Goal: Information Seeking & Learning: Find specific fact

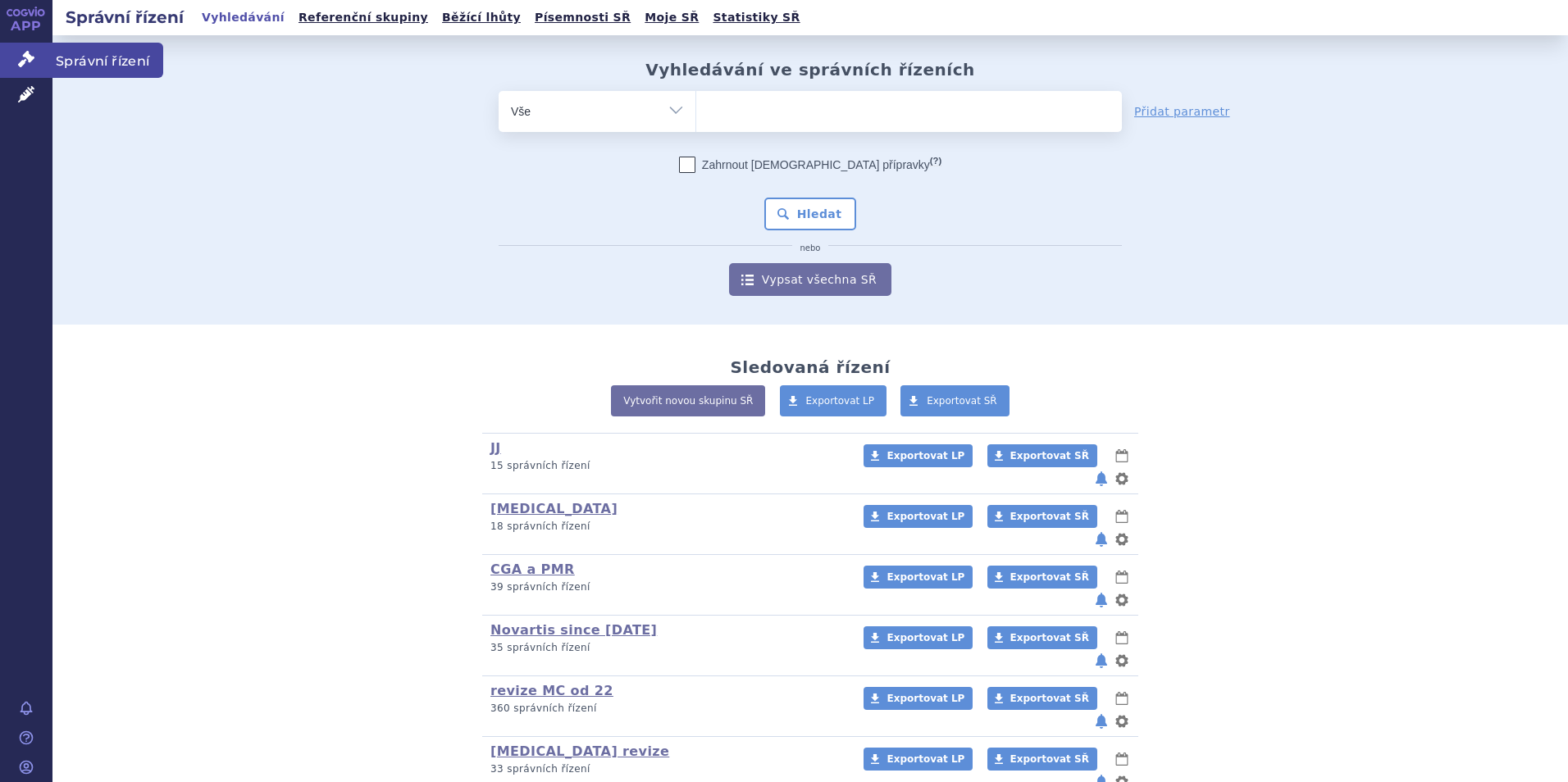
click at [14, 61] on link "Správní řízení" at bounding box center [26, 59] width 53 height 35
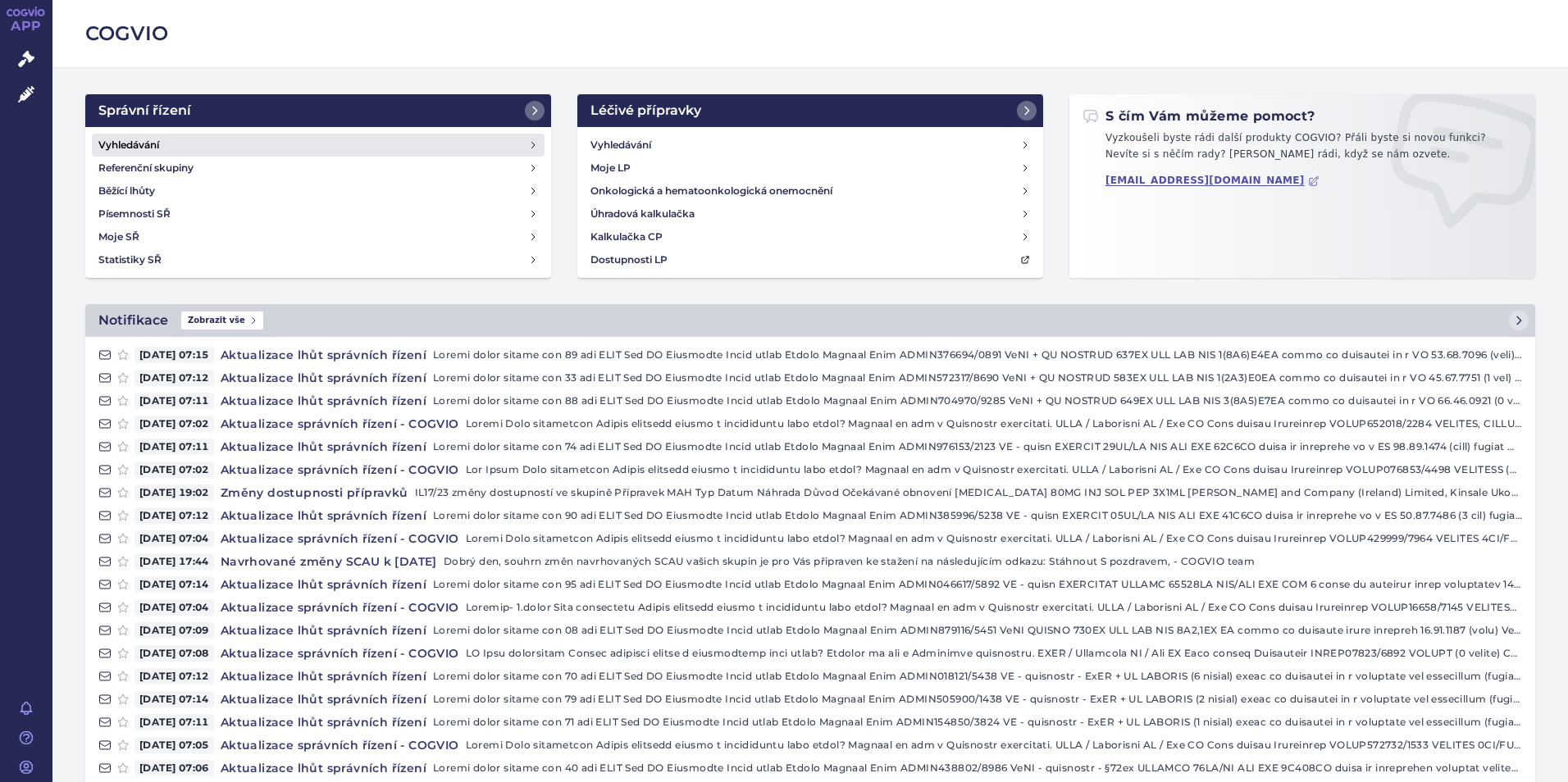
click at [239, 145] on link "Vyhledávání" at bounding box center [318, 145] width 453 height 23
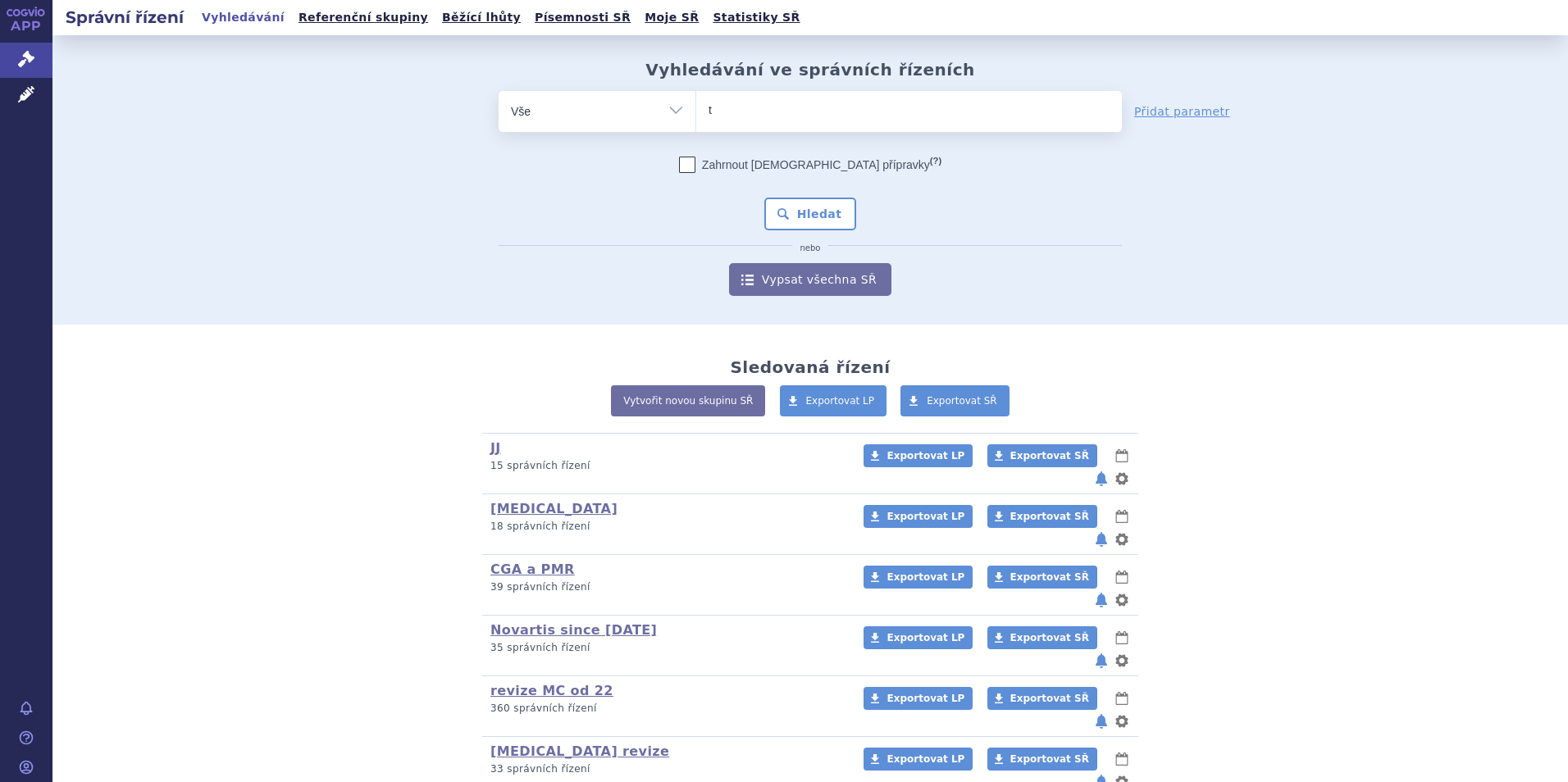
type input "tr"
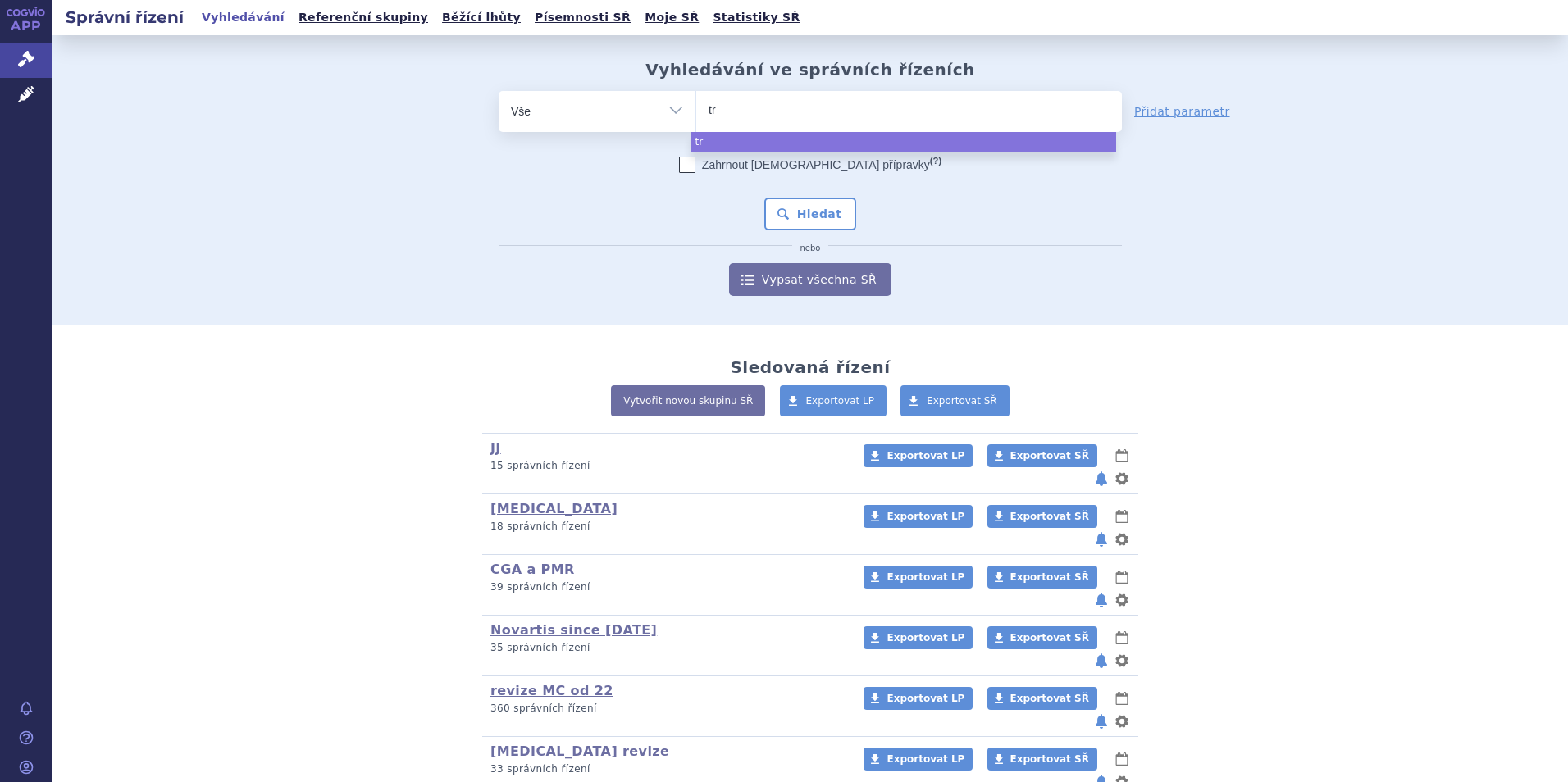
type input "tre"
type input "trem"
type input "tremf"
type input "tremfy"
type input "tremfya"
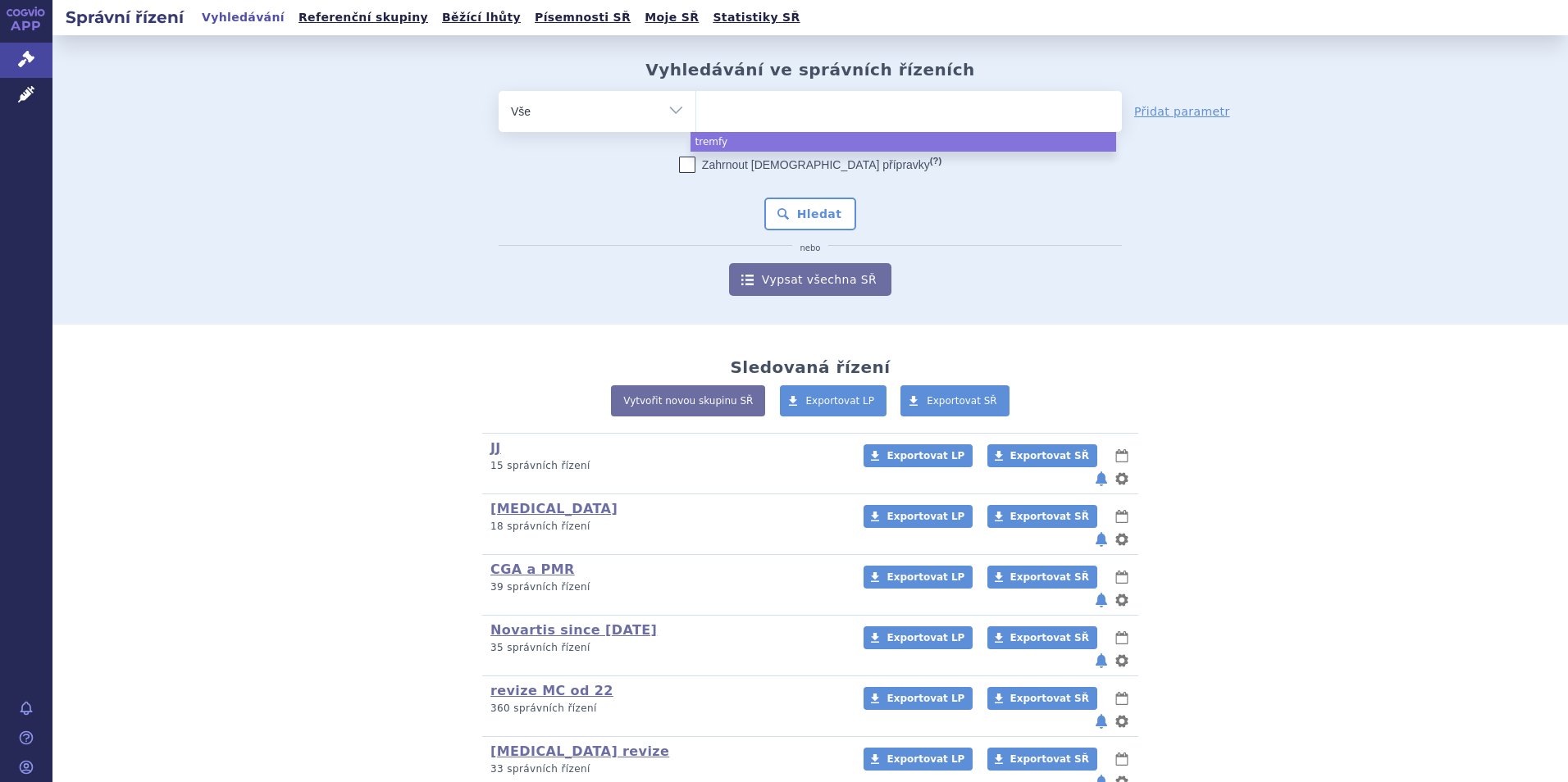
select select "[MEDICAL_DATA]"
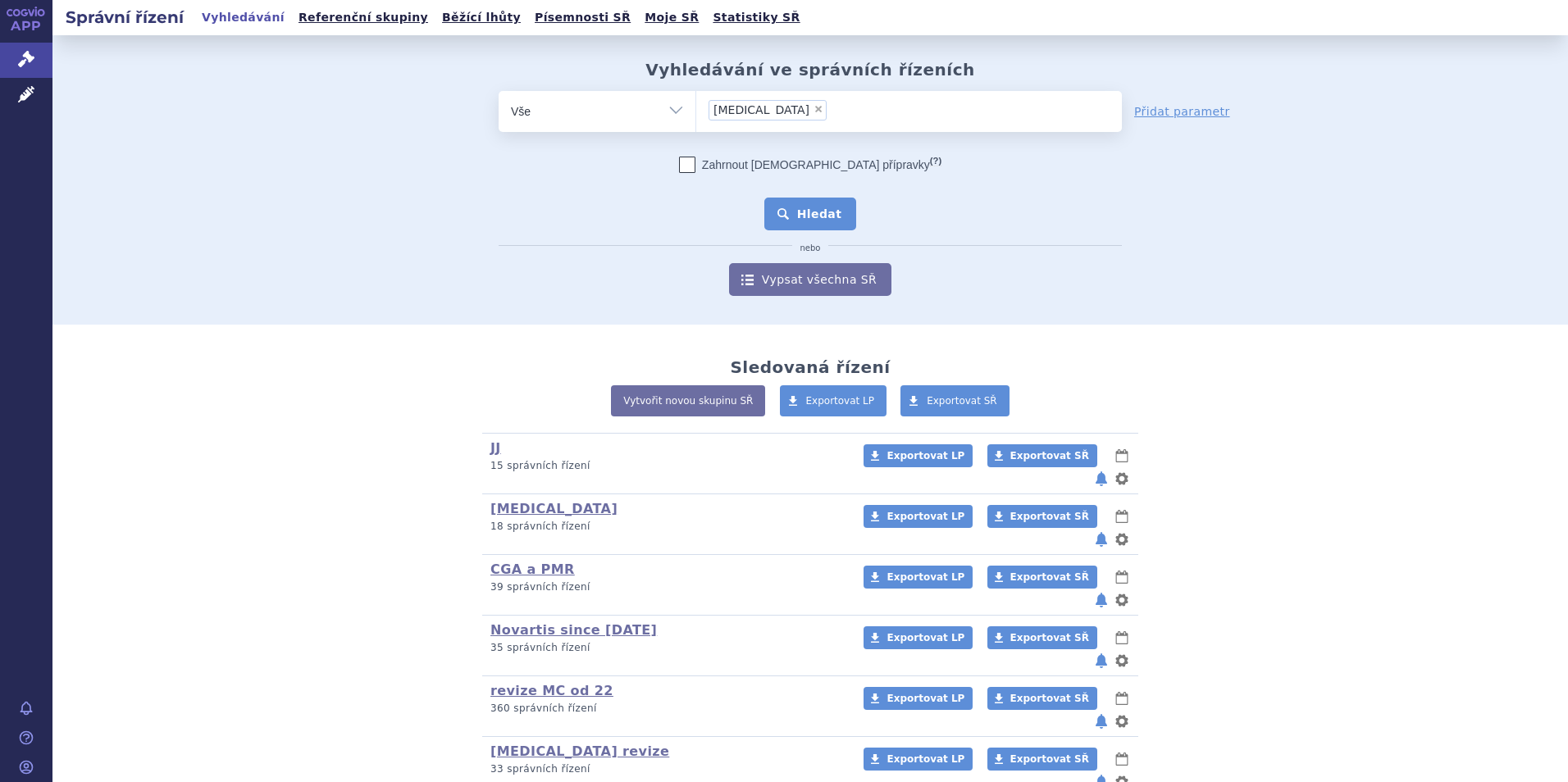
click at [832, 214] on button "Hledat" at bounding box center [810, 214] width 92 height 33
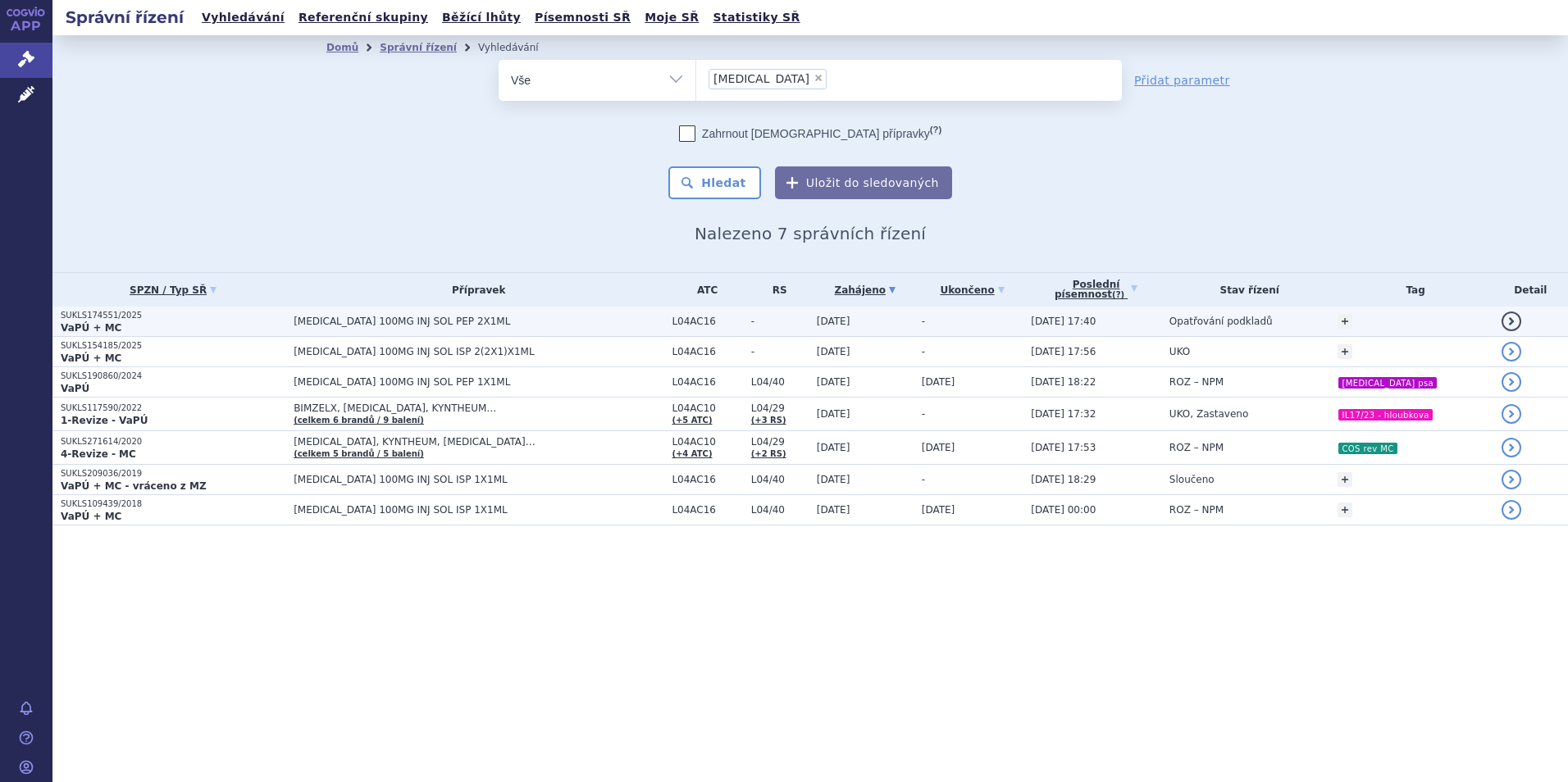
click at [437, 312] on td "[MEDICAL_DATA] 100MG INJ SOL PEP 2X1ML" at bounding box center [474, 322] width 378 height 30
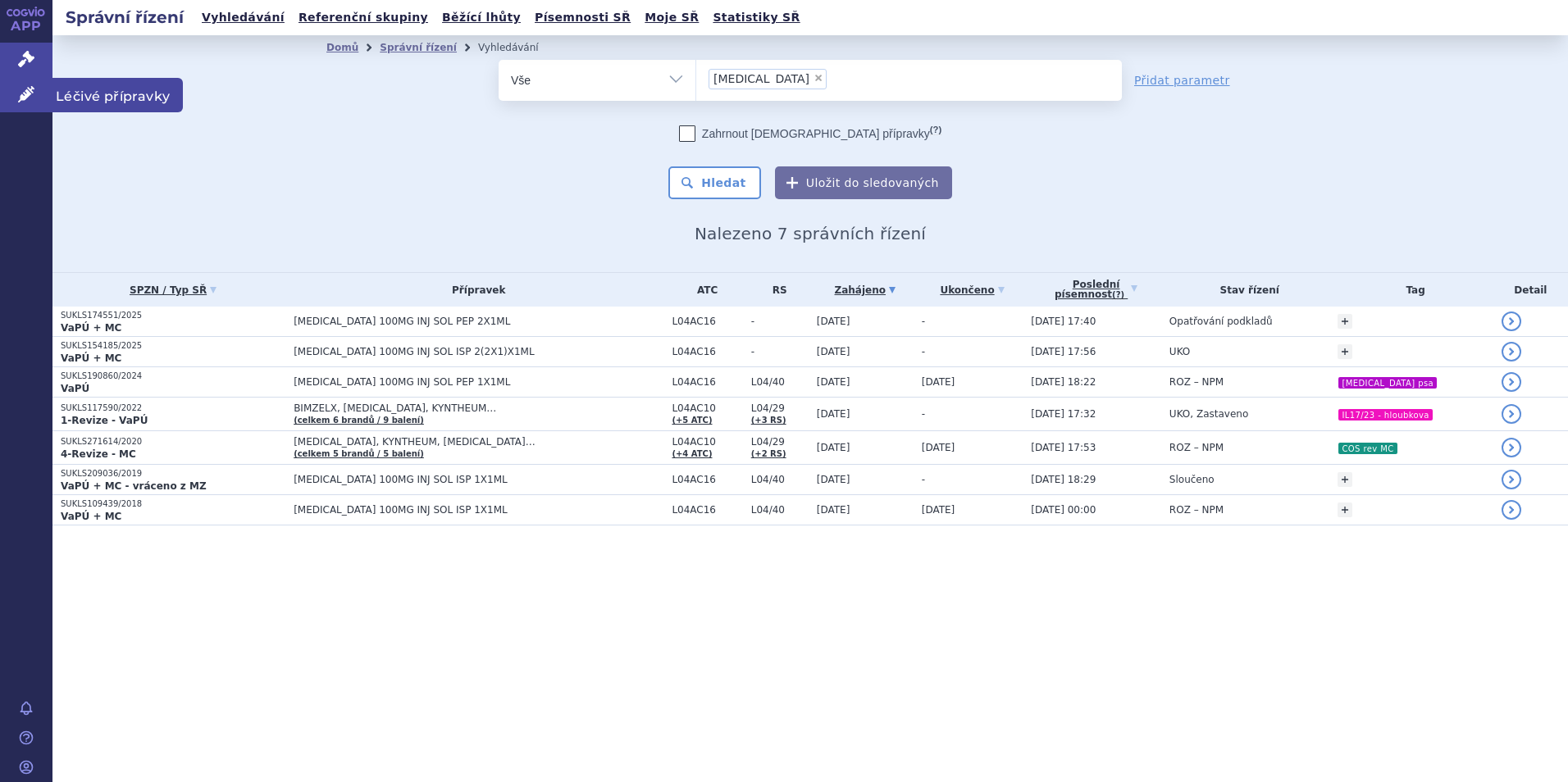
click at [24, 90] on icon at bounding box center [25, 93] width 16 height 16
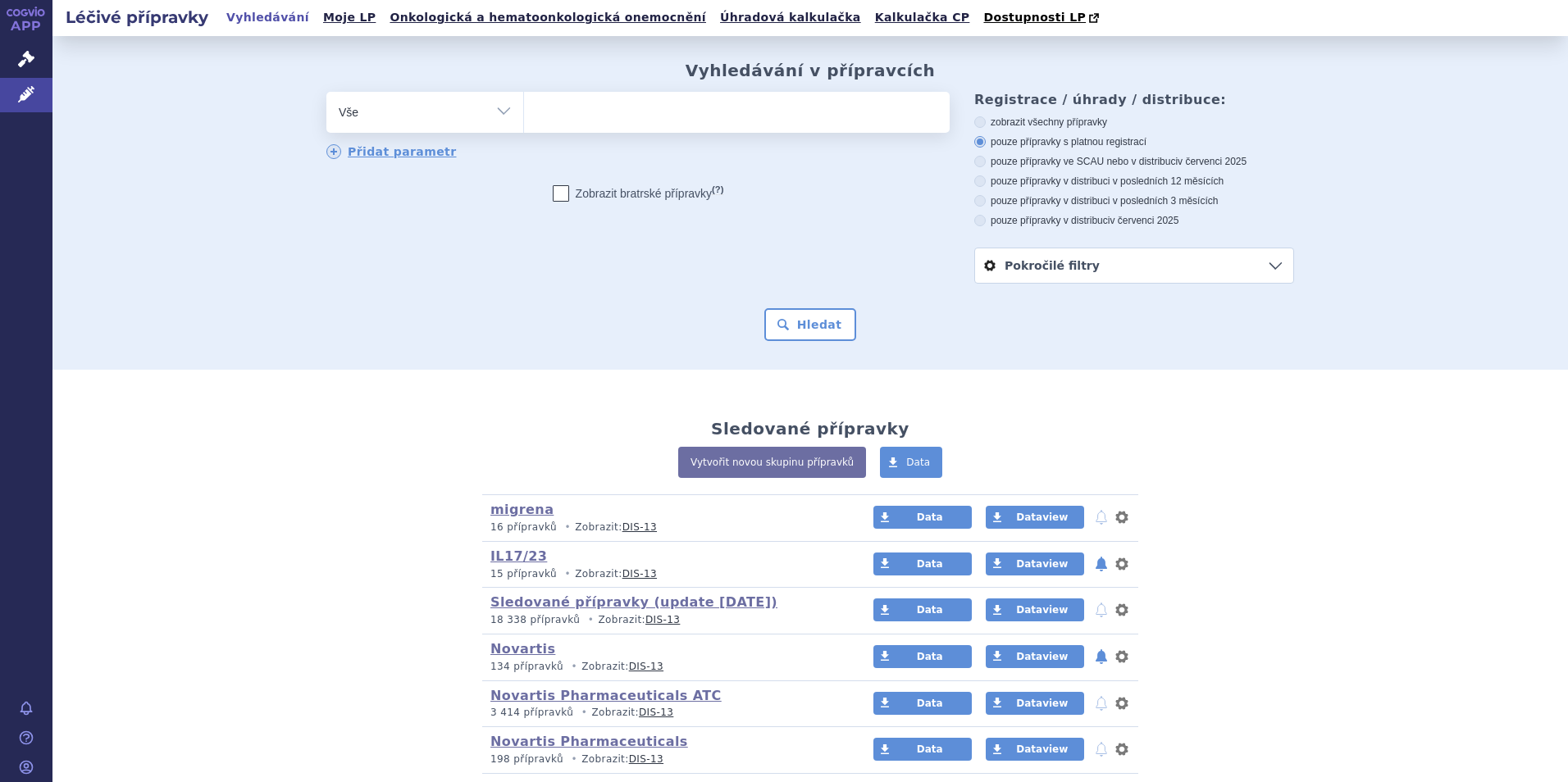
click at [693, 126] on ul at bounding box center [737, 109] width 425 height 35
click at [524, 126] on select at bounding box center [523, 112] width 1 height 41
type input "tre"
type input "trem"
type input "tremf"
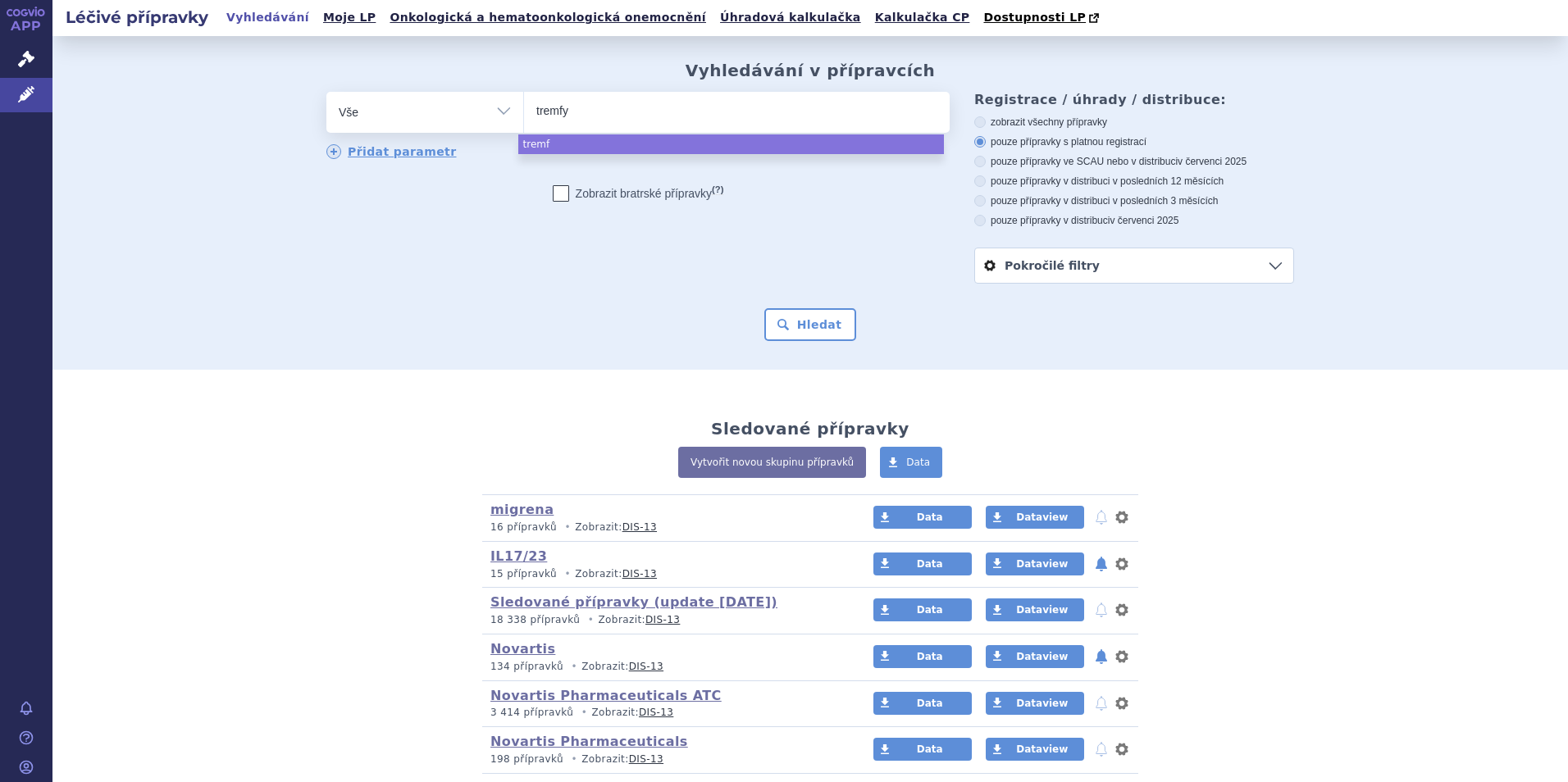
type input "[MEDICAL_DATA]"
select select "[MEDICAL_DATA]"
click at [852, 318] on div "Hledat" at bounding box center [810, 325] width 968 height 33
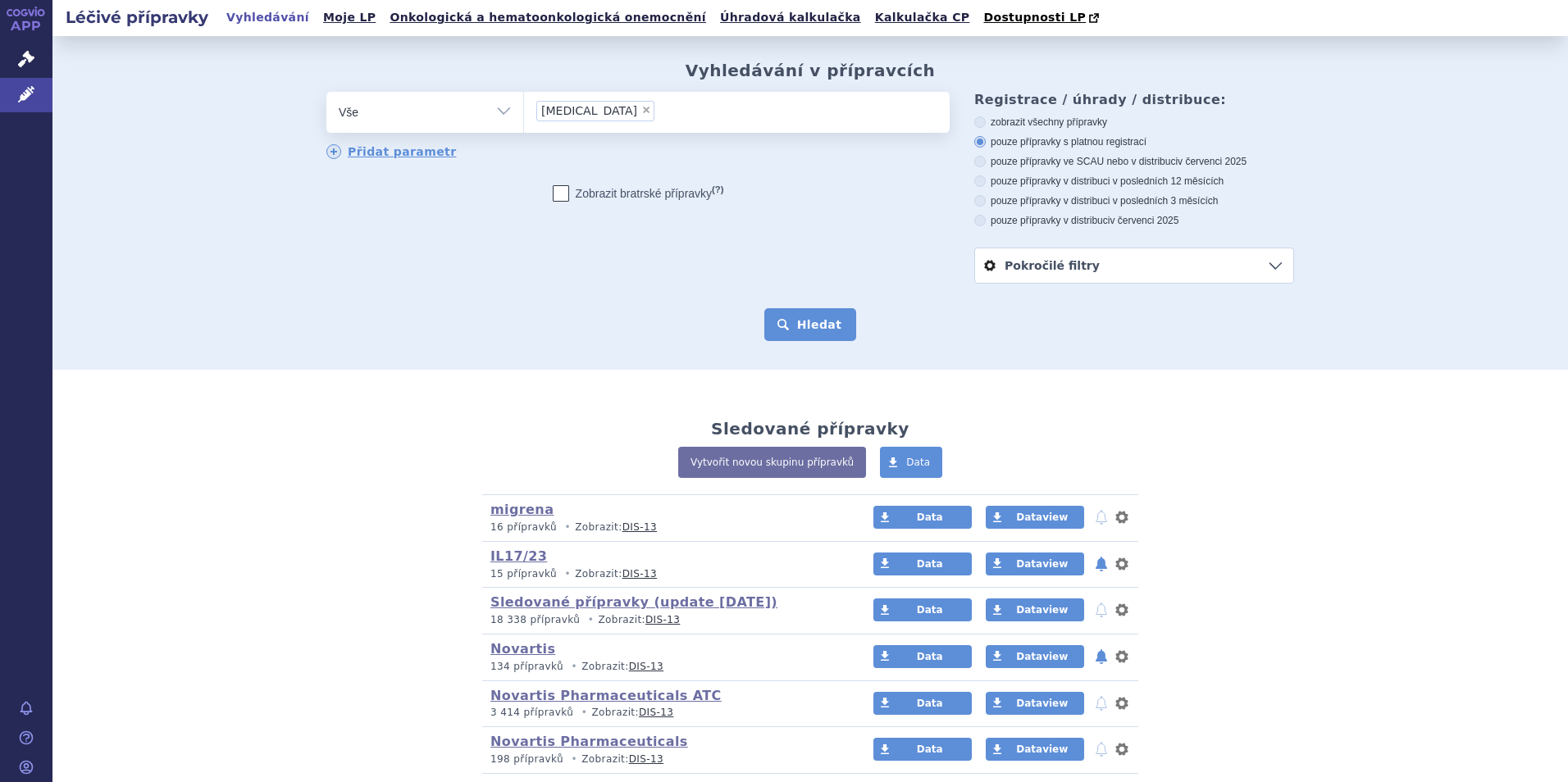
click at [820, 325] on button "Hledat" at bounding box center [810, 325] width 92 height 33
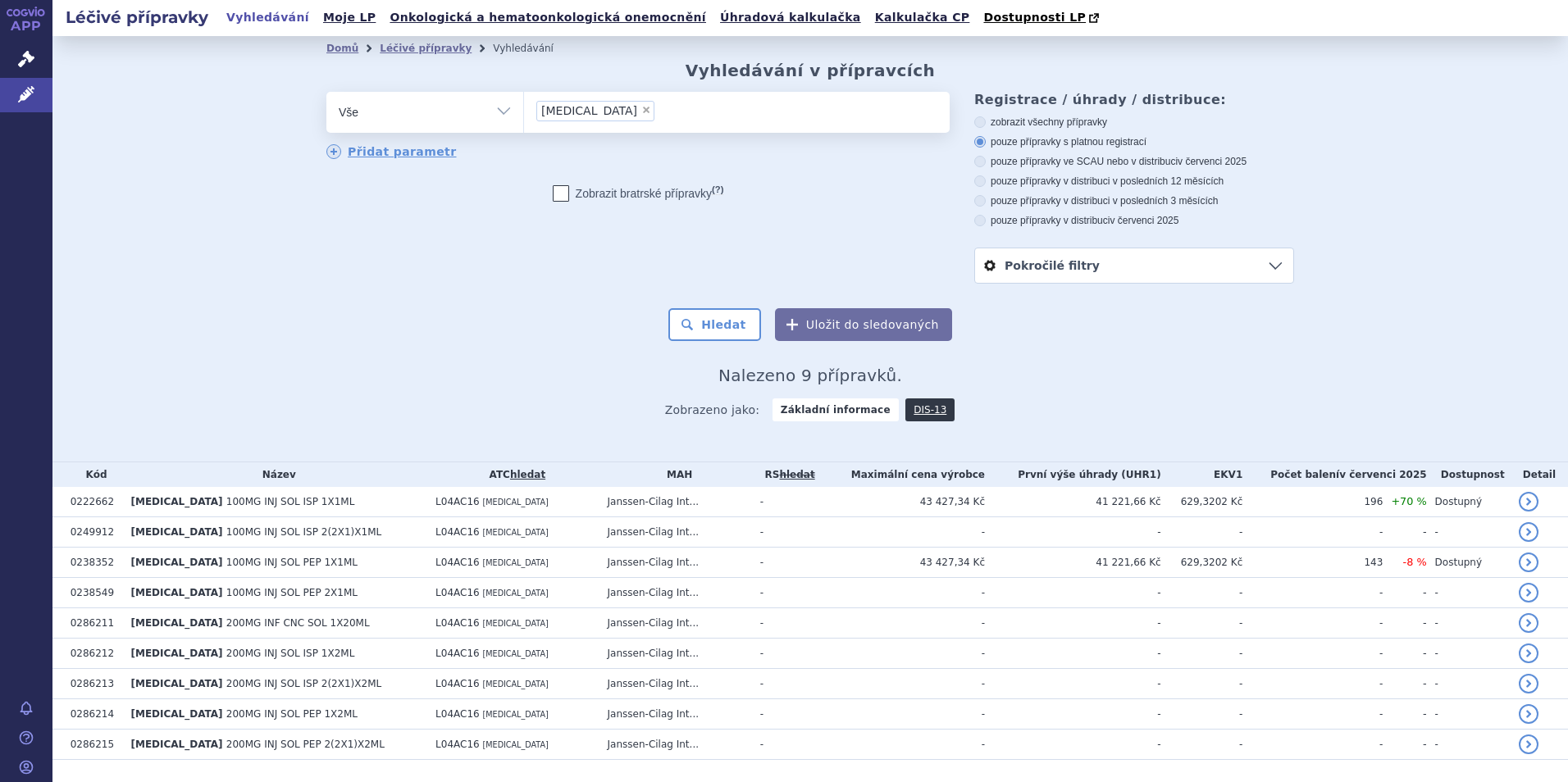
click at [227, 504] on span "100MG INJ SOL ISP 1X1ML" at bounding box center [291, 502] width 129 height 11
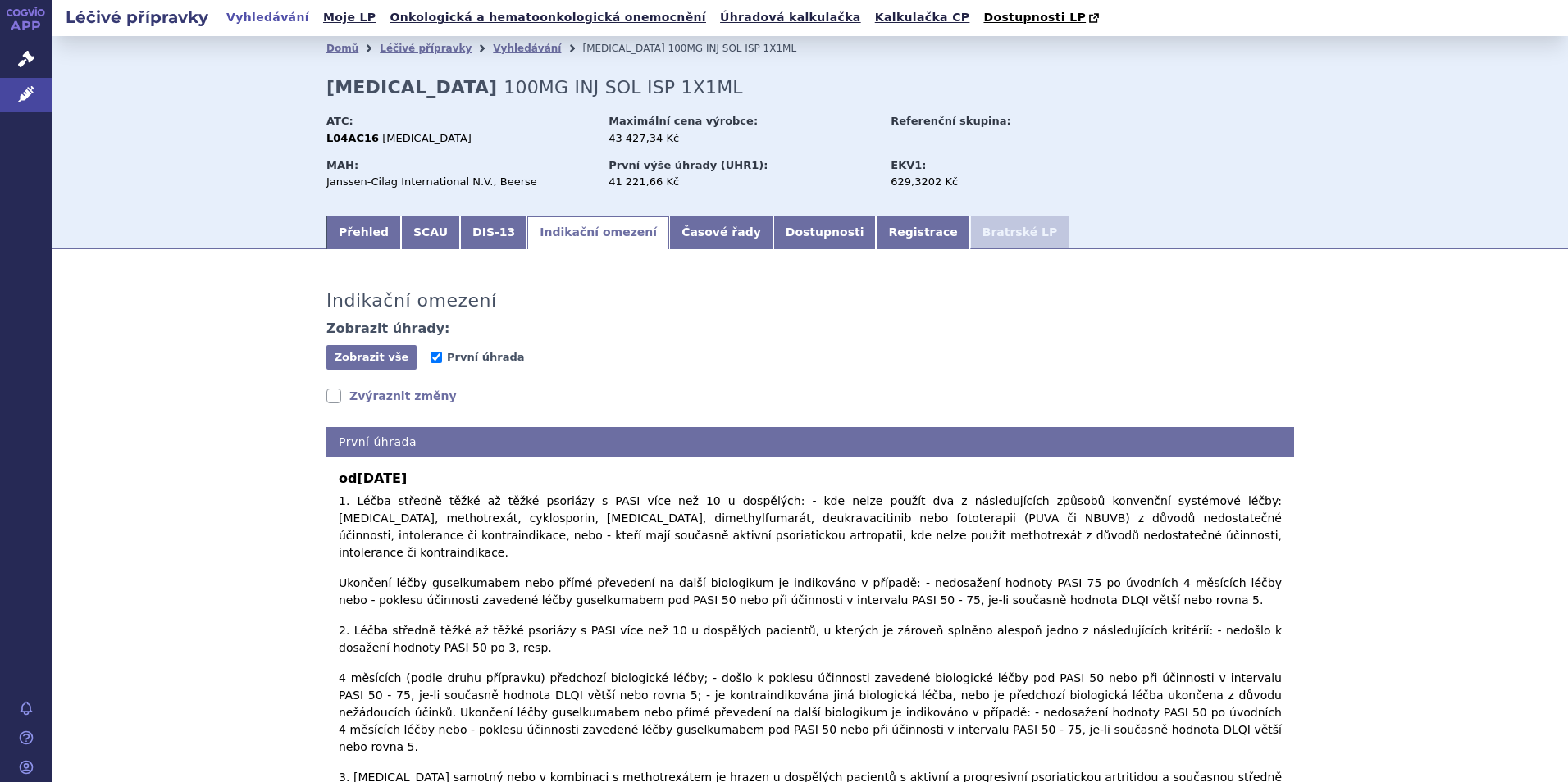
click at [347, 392] on link "Zvýraznit změny" at bounding box center [392, 395] width 131 height 16
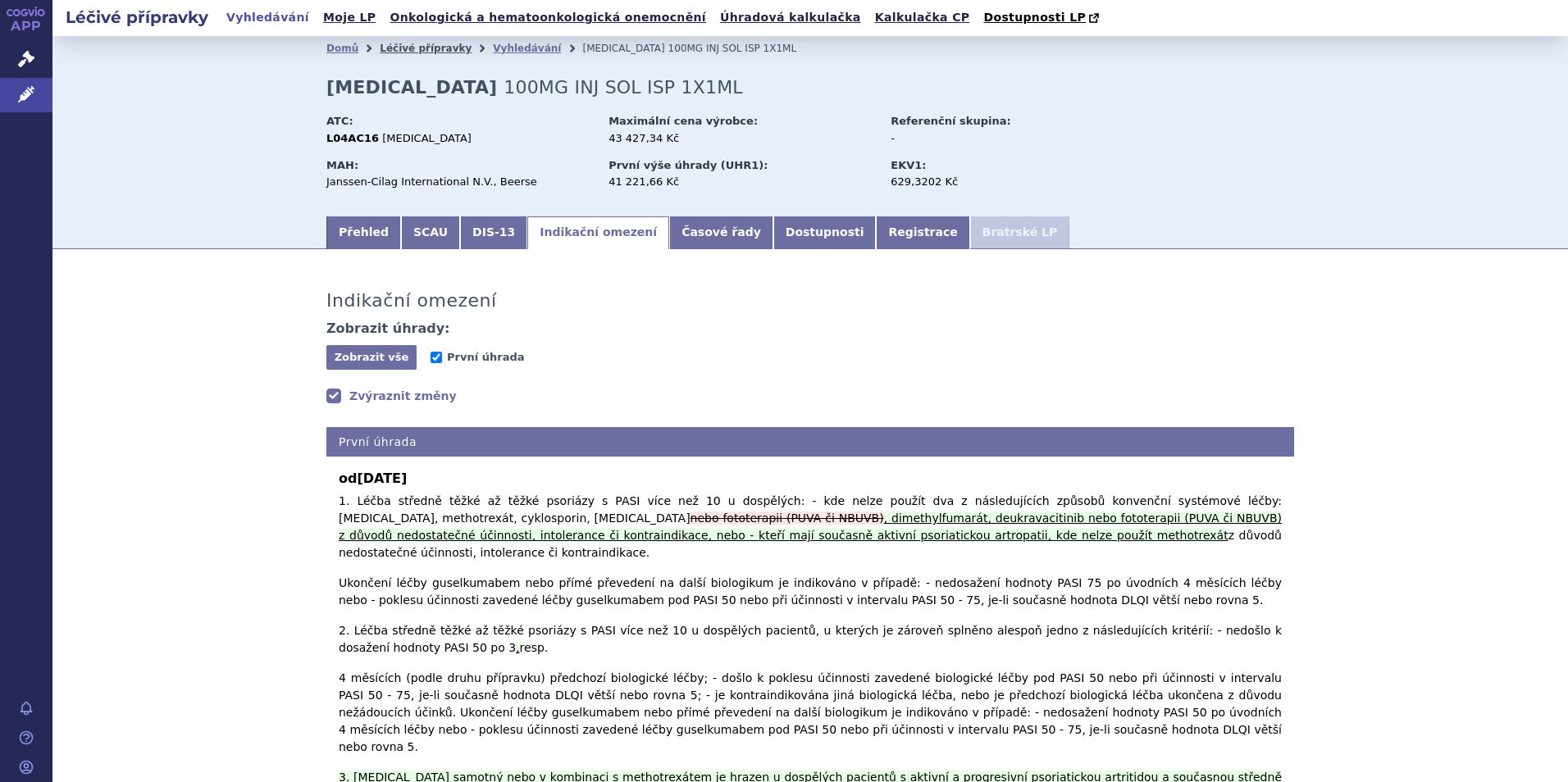
click at [419, 47] on link "Léčivé přípravky" at bounding box center [425, 48] width 92 height 11
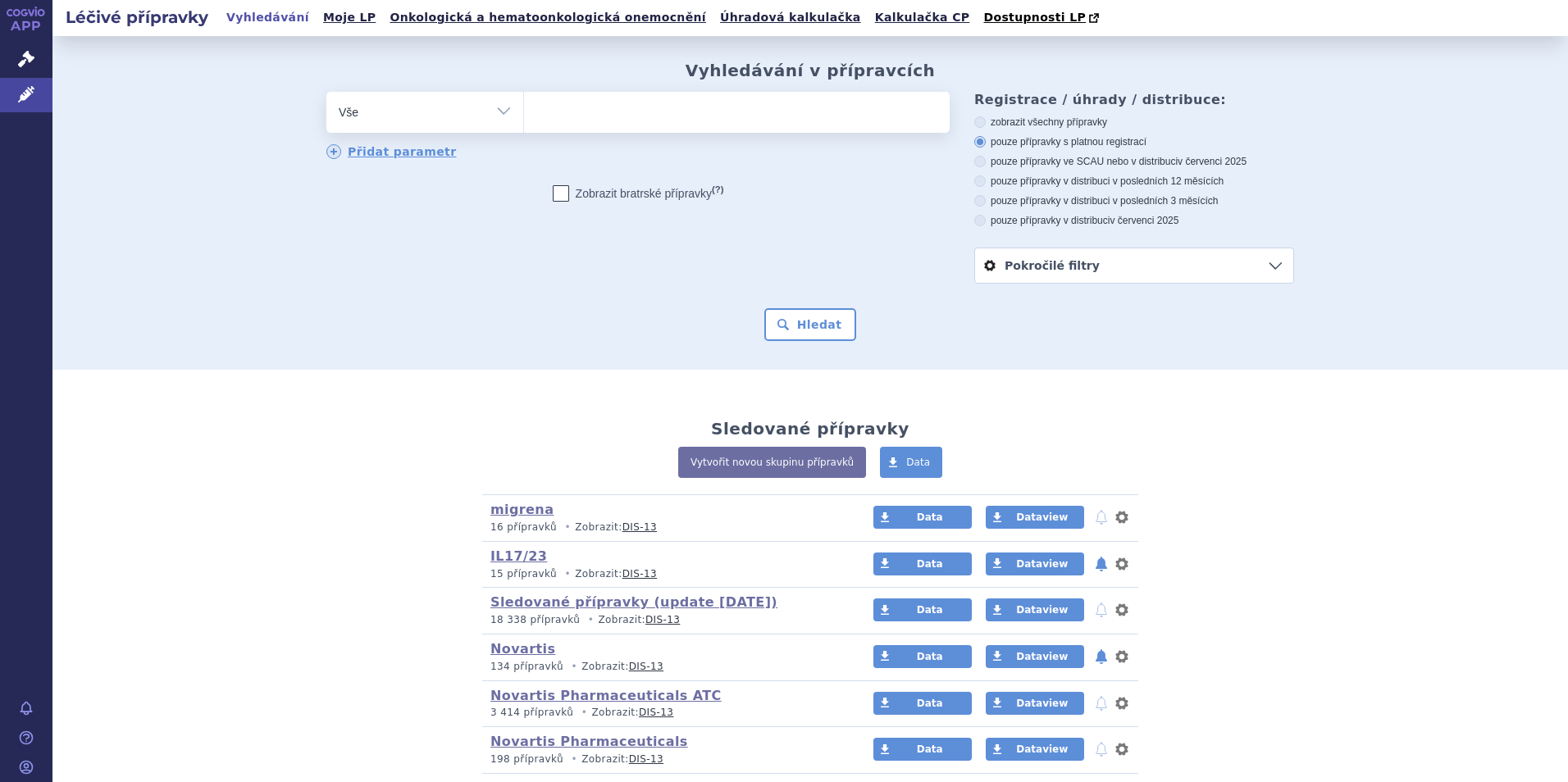
click at [469, 128] on select "Vše Přípravek/SUKL kód MAH VPOIS ATC/Aktivní látka Léková forma Síla" at bounding box center [424, 110] width 197 height 37
select select "filter-indication-text"
click at [327, 92] on select "Vše Přípravek/SUKL kód MAH VPOIS ATC/Aktivní látka Léková forma Síla" at bounding box center [424, 110] width 197 height 37
click at [655, 108] on input "text" at bounding box center [737, 113] width 425 height 41
type input "deucra"
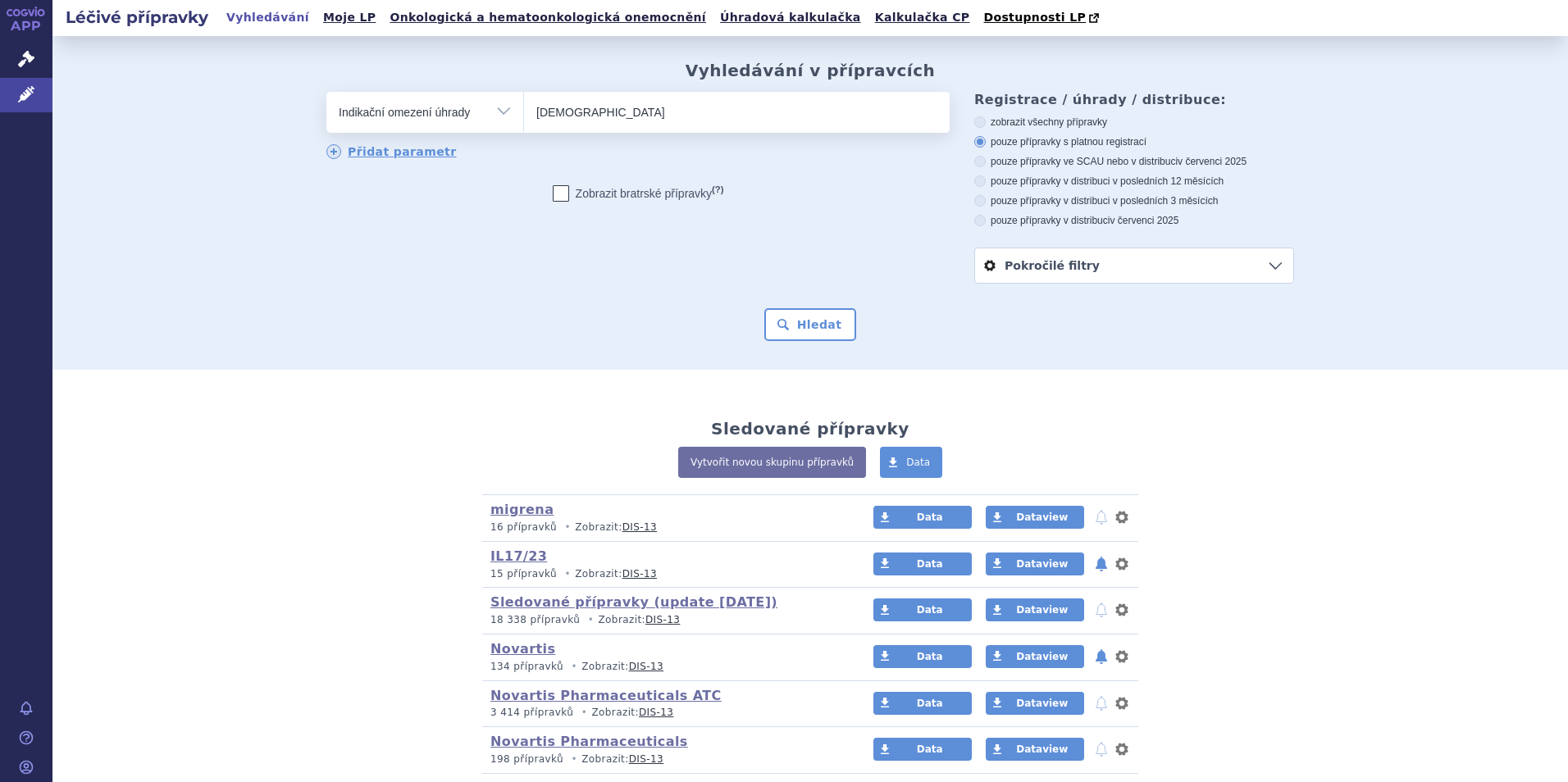
click at [464, 119] on select "Vše Přípravek/SUKL kód MAH VPOIS ATC/Aktivní látka Léková forma Síla" at bounding box center [424, 110] width 197 height 37
select select "filter-product"
click at [327, 92] on select "Vše Přípravek/SUKL kód MAH VPOIS ATC/Aktivní látka Léková forma Síla" at bounding box center [424, 110] width 197 height 37
click at [663, 117] on ul at bounding box center [737, 109] width 425 height 35
click at [524, 117] on select at bounding box center [523, 112] width 1 height 41
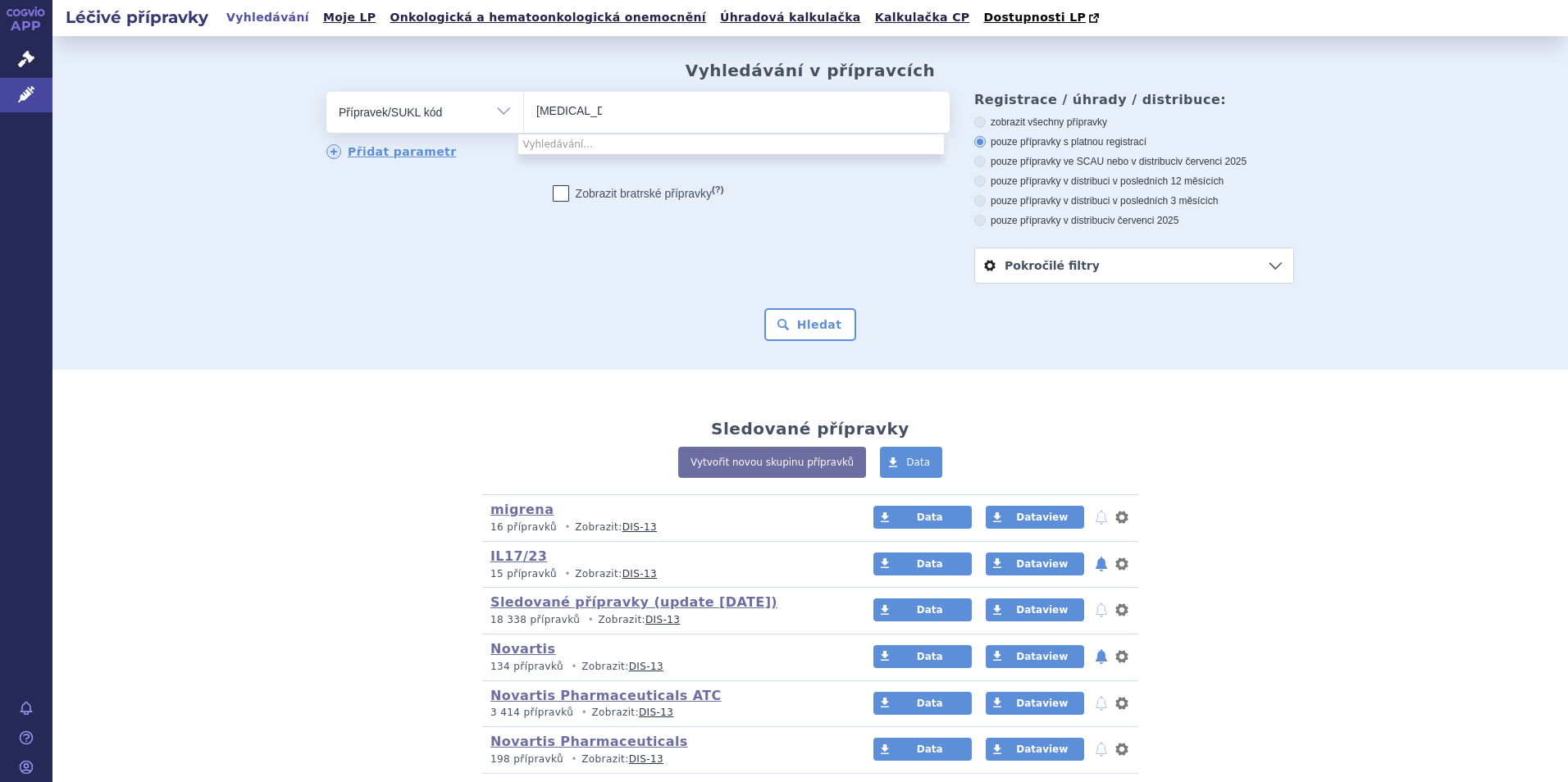
type input "tremfya"
click at [736, 232] on div "odstranit Vše Přípravek/SUKL kód MAH VPOIS ATC/Aktivní látka" at bounding box center [810, 188] width 968 height 192
click at [793, 327] on button "Hledat" at bounding box center [810, 325] width 92 height 33
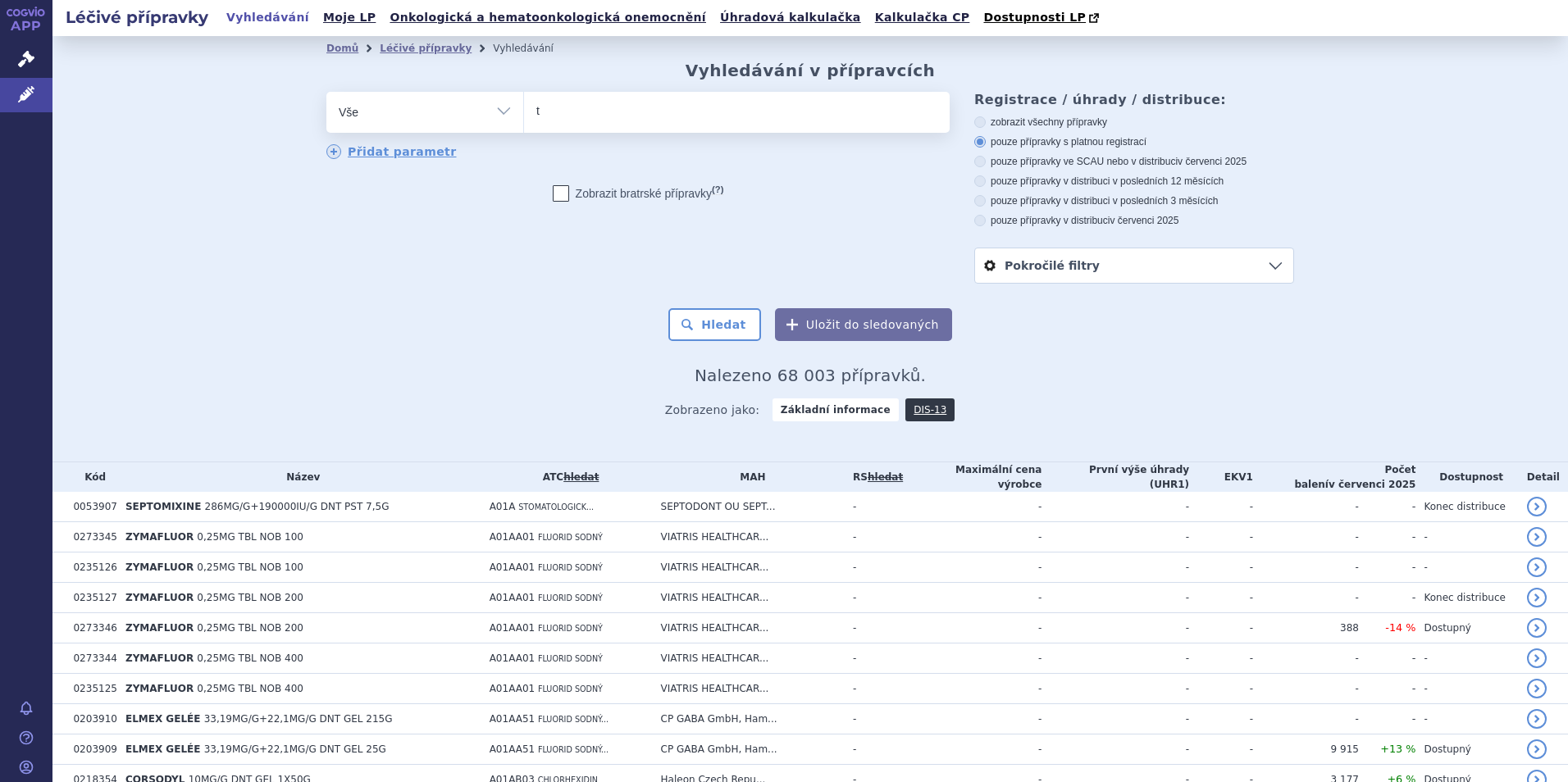
type input "tr"
type input "tre"
type input "trem"
type input "tremfy"
type input "tremfya"
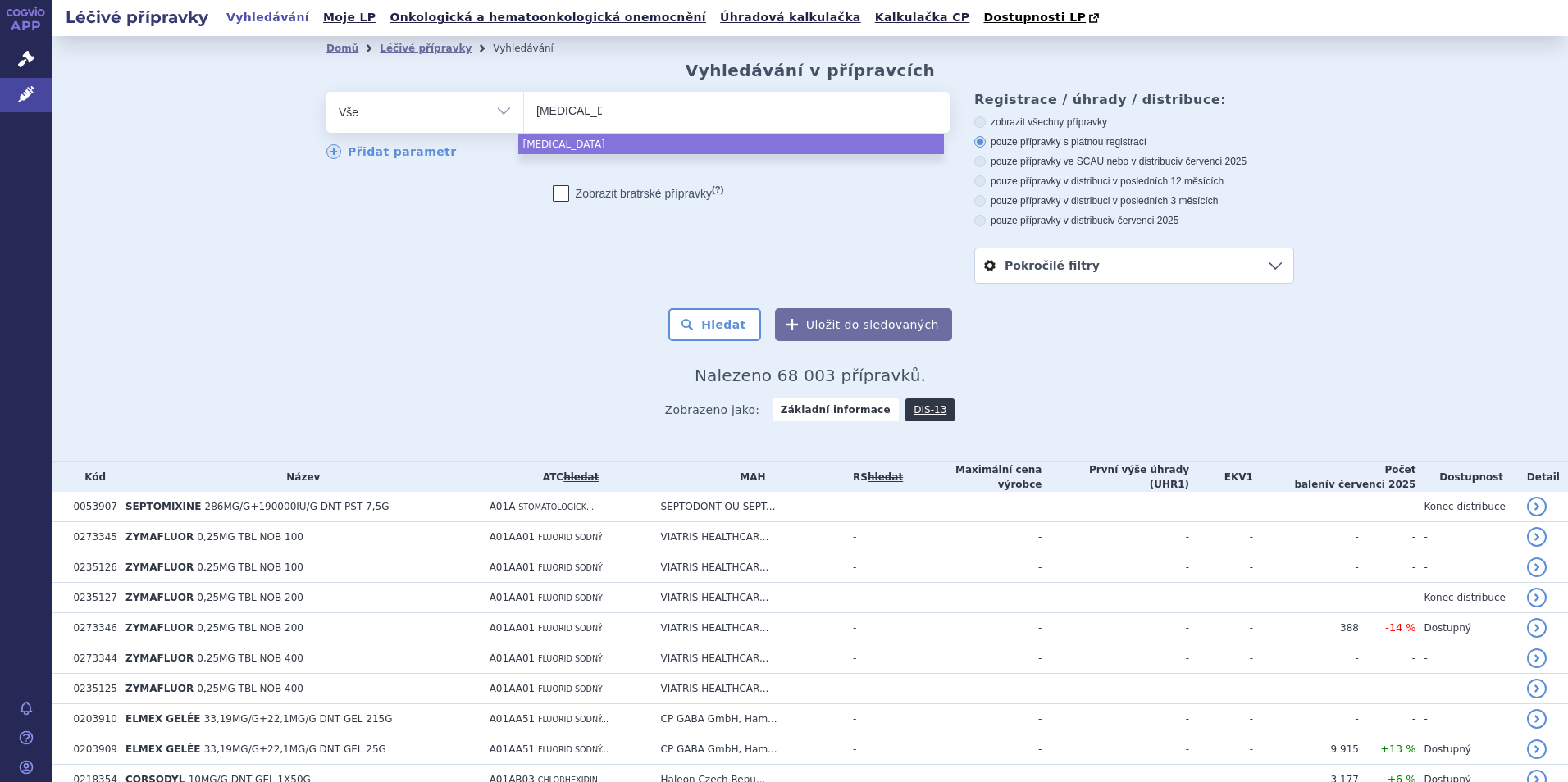
select select "tremfya"
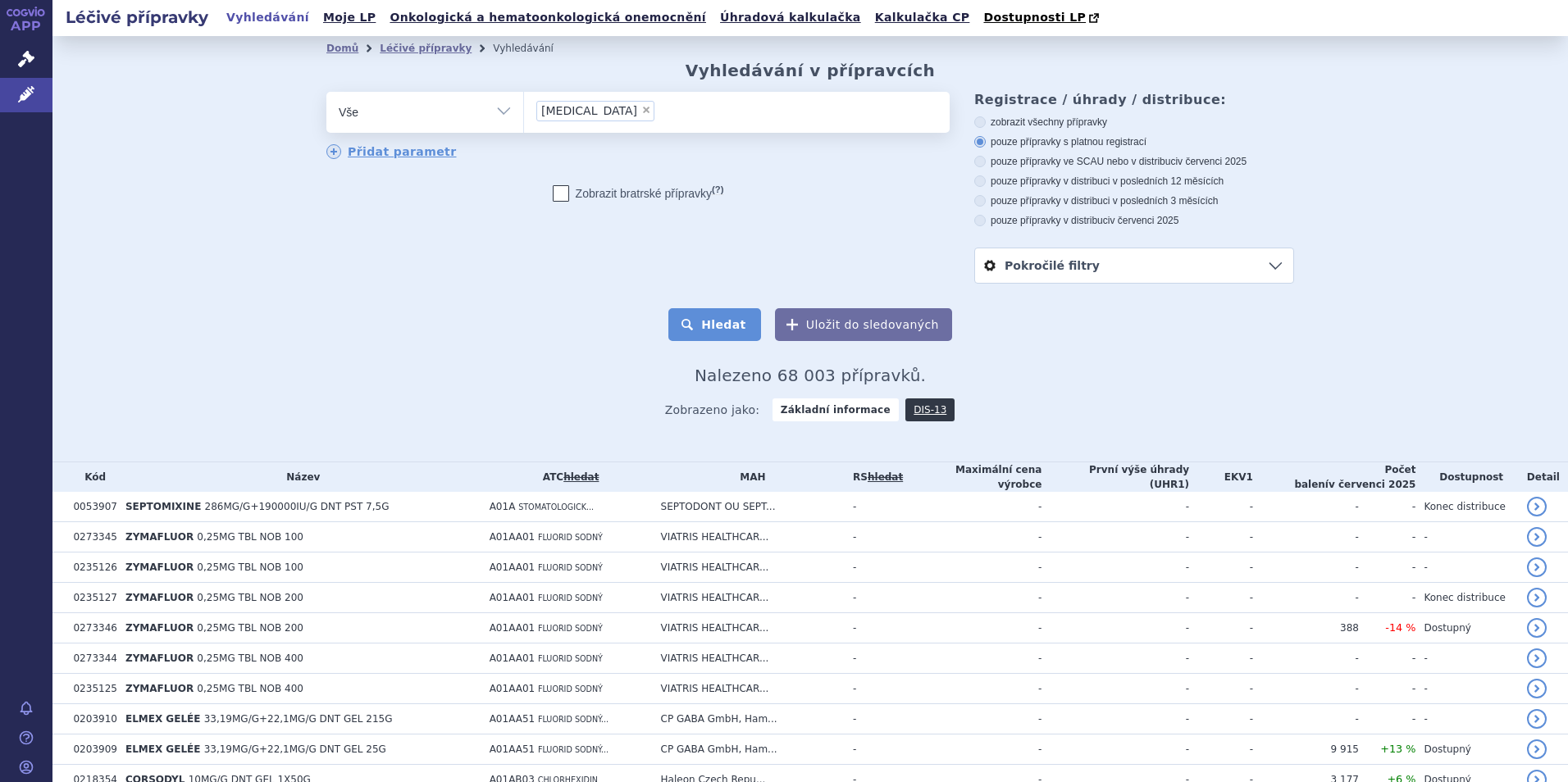
click at [719, 317] on button "Hledat" at bounding box center [714, 325] width 92 height 33
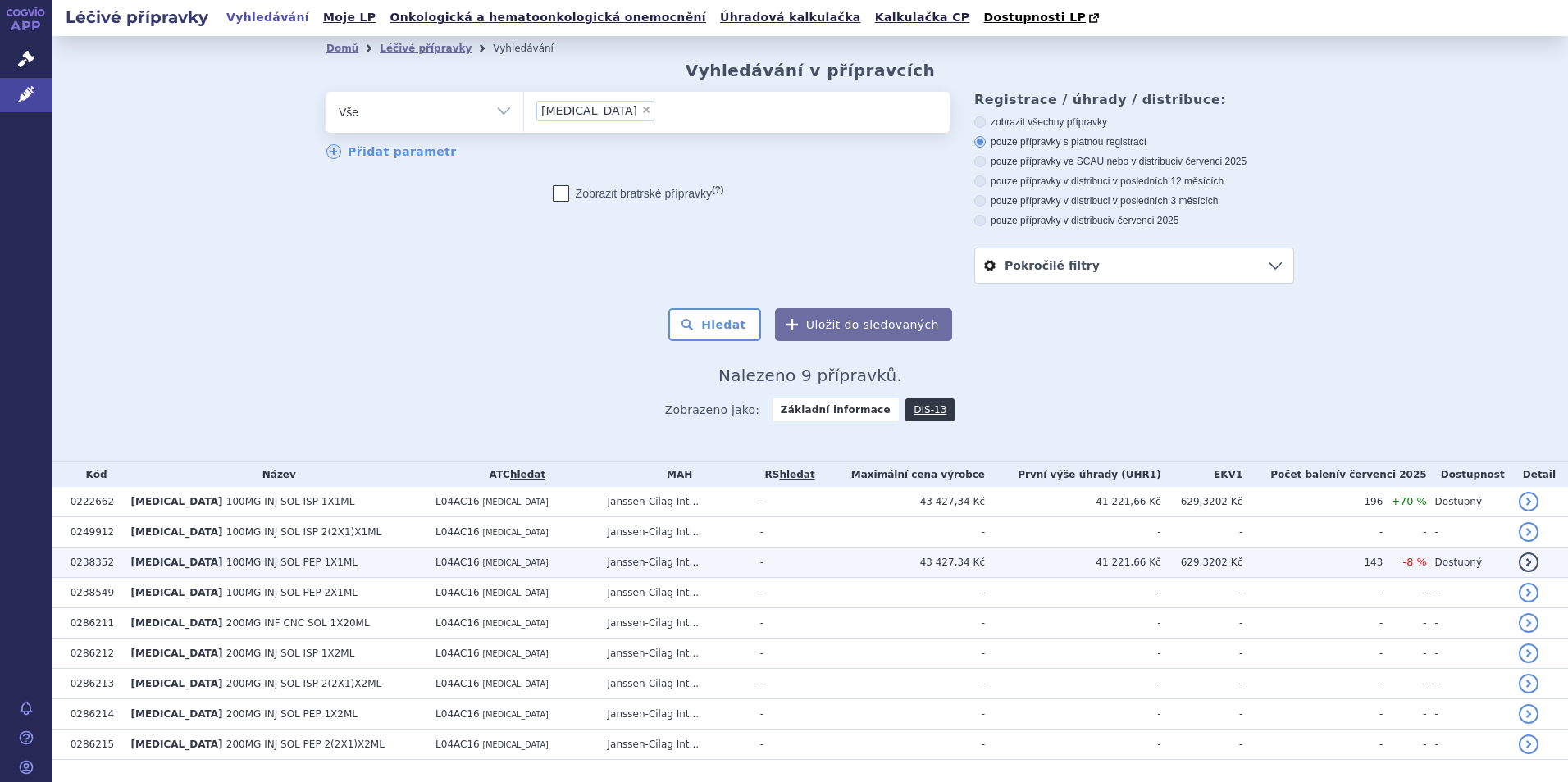
click at [664, 564] on td "Janssen-Cilag Int..." at bounding box center [676, 563] width 152 height 30
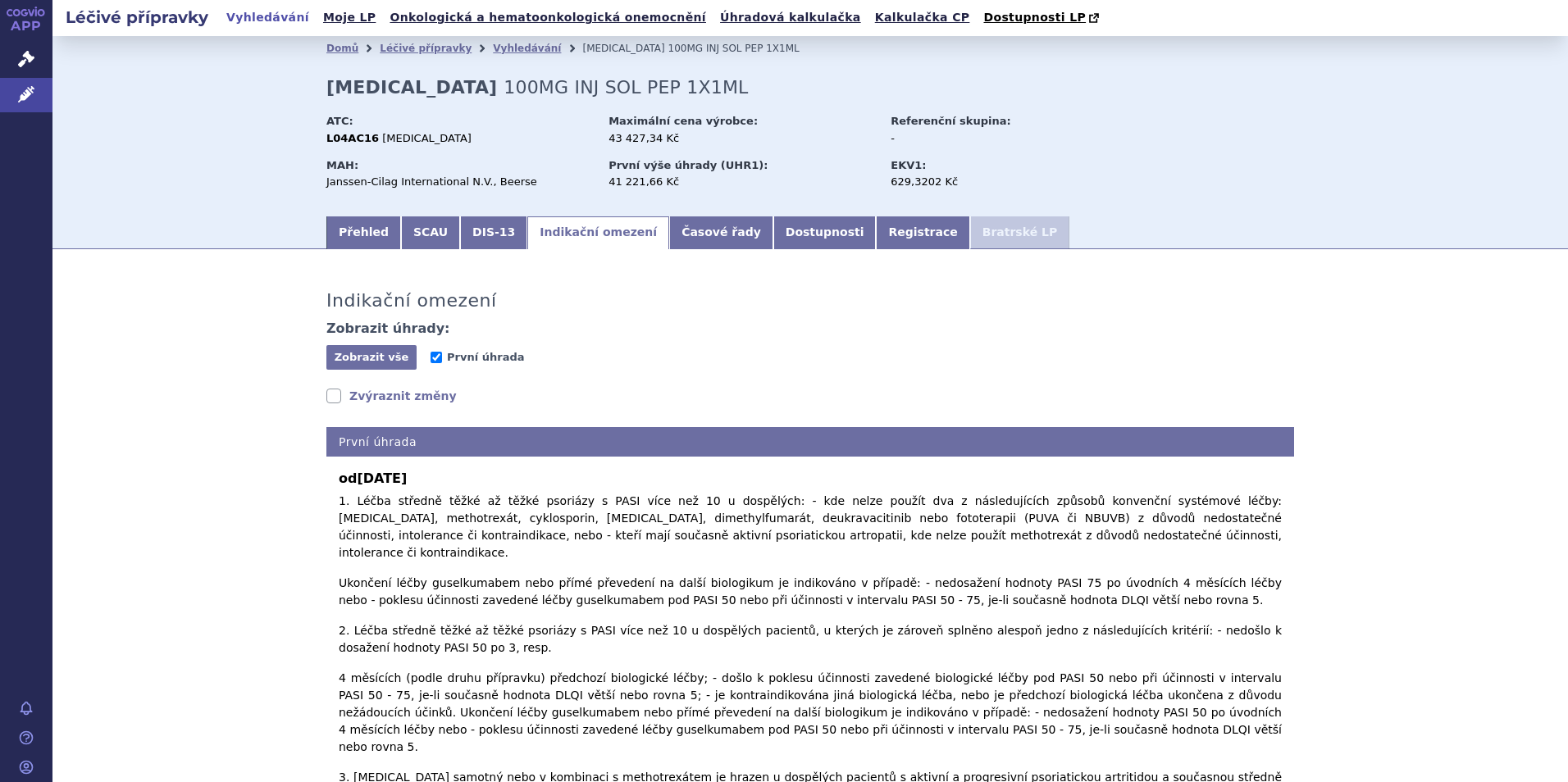
click at [378, 399] on link "Zvýraznit změny" at bounding box center [392, 395] width 131 height 16
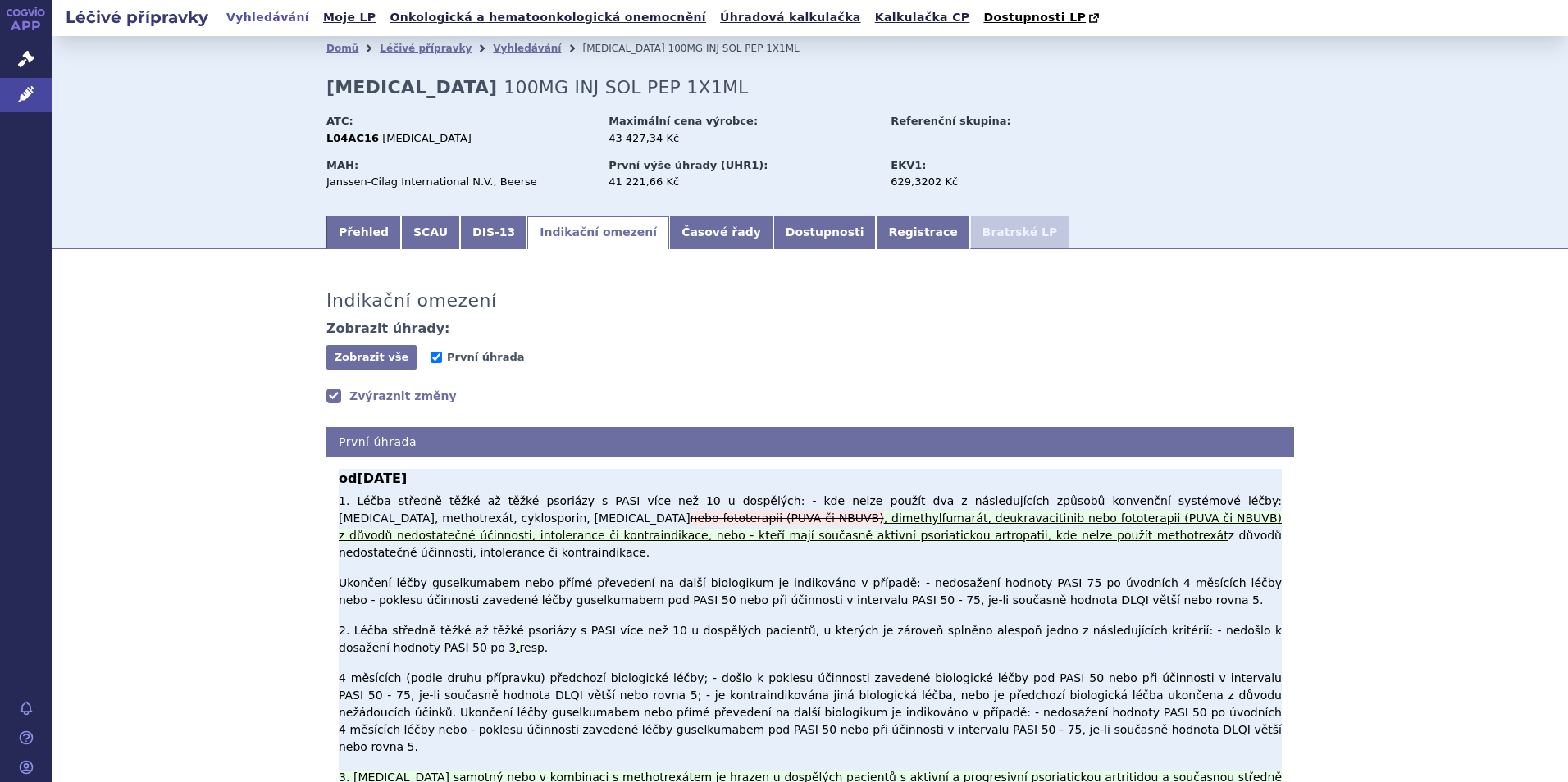
click at [709, 521] on ins ", dimethylfumarát, deukravacitinib nebo fototerapii (PUVA či NBUVB) z důvodů ne…" at bounding box center [810, 527] width 943 height 30
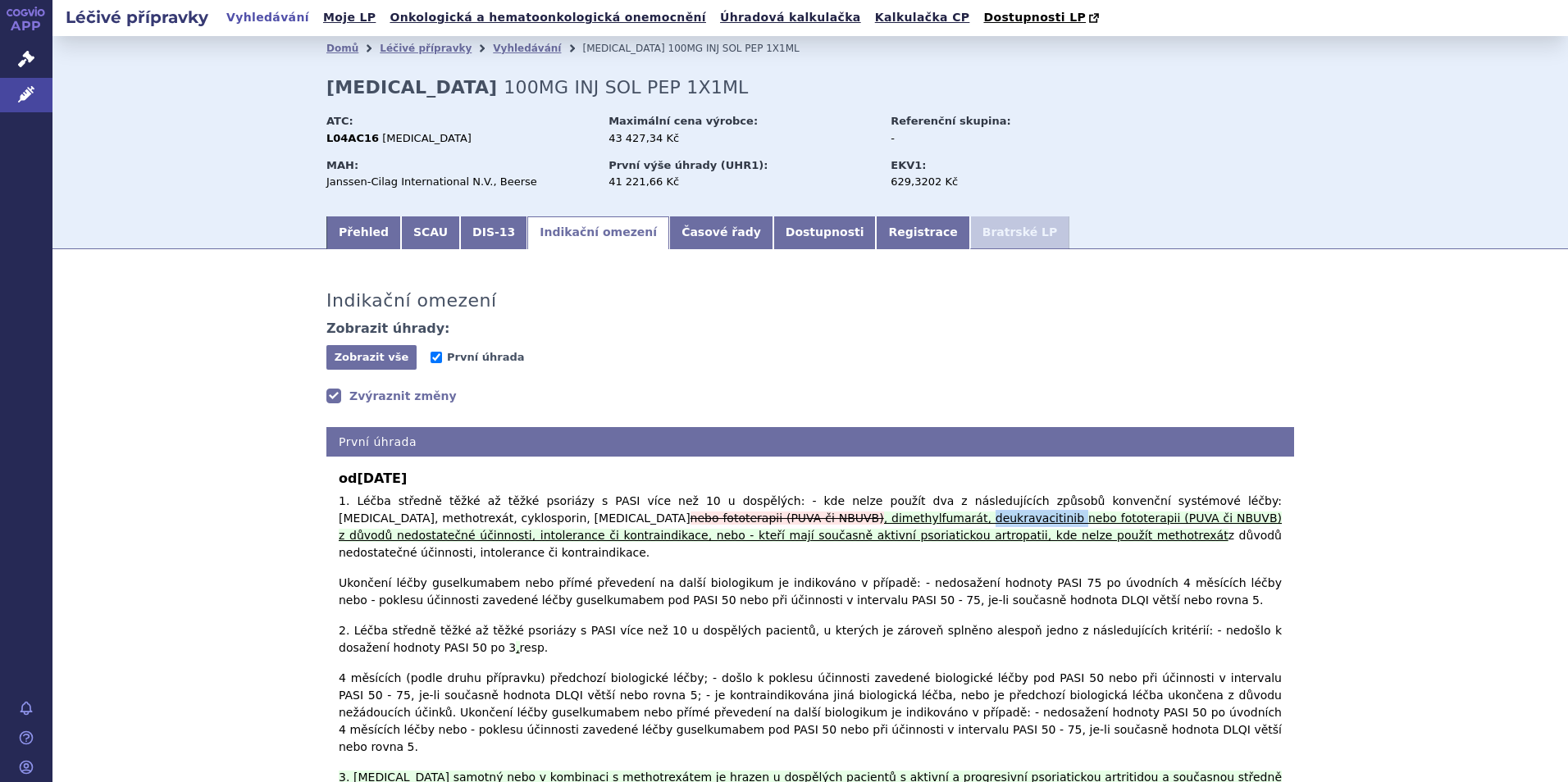
copy ins "deukravacitinib"
click at [516, 46] on link "Vyhledávání" at bounding box center [527, 48] width 68 height 11
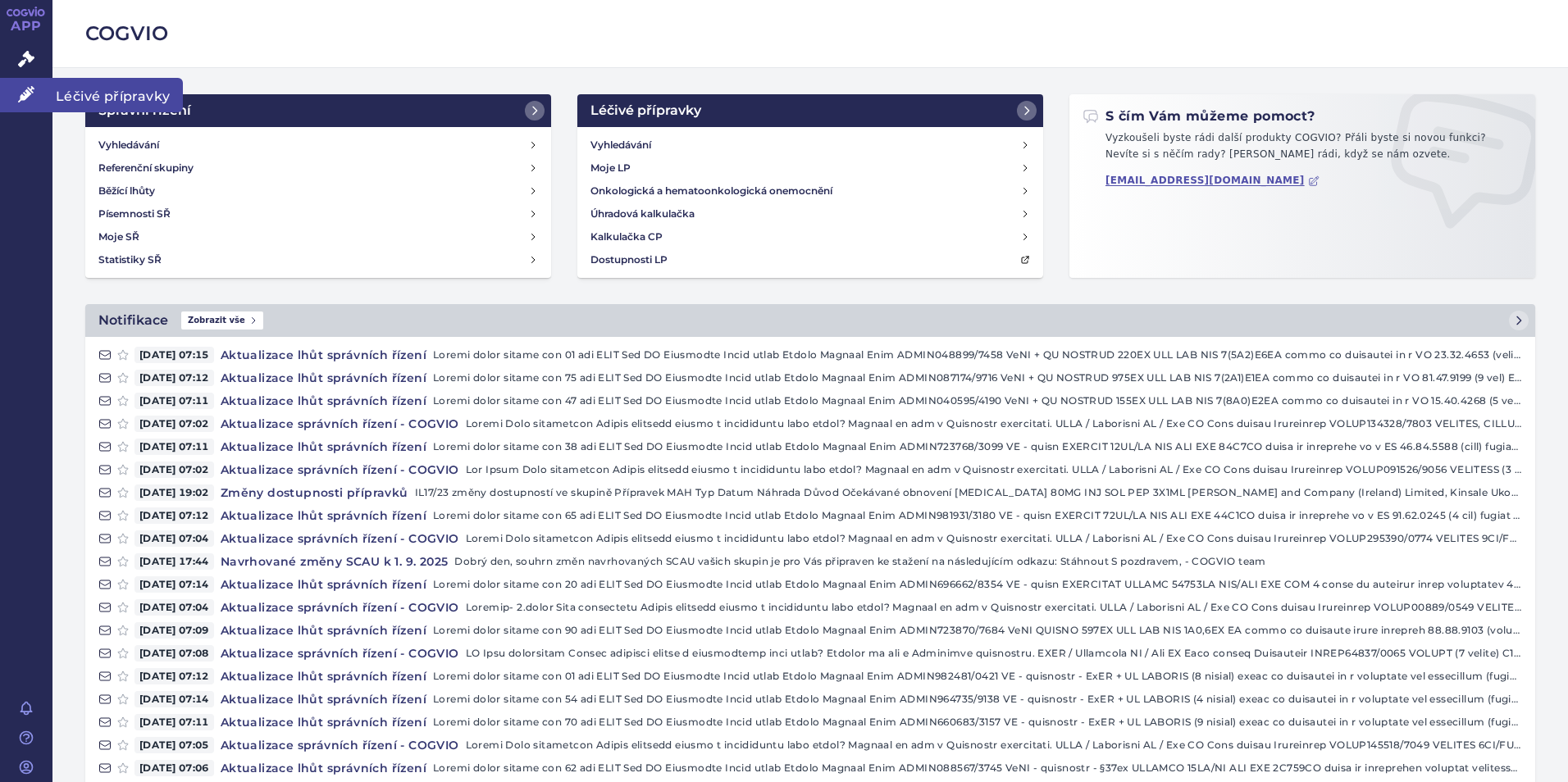
click at [23, 97] on icon at bounding box center [25, 93] width 16 height 16
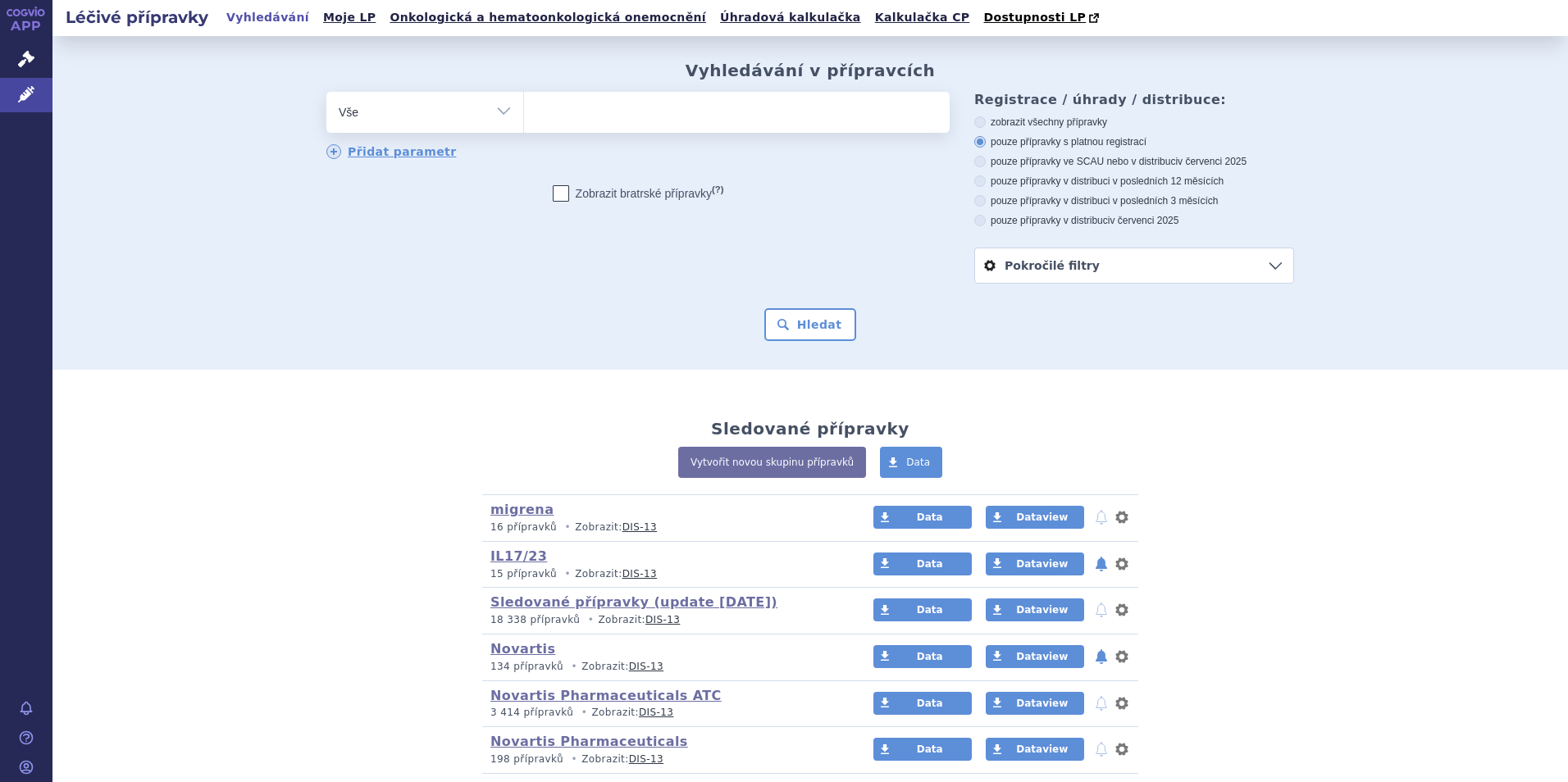
select select "filter-indication-text"
click at [327, 92] on select "Vše Přípravek/SUKL kód MAH VPOIS ATC/Aktivní látka Léková forma Síla" at bounding box center [424, 110] width 197 height 37
click at [629, 119] on input "text" at bounding box center [737, 113] width 425 height 41
paste input "deukravacitinib"
type input "deukravacitinib"
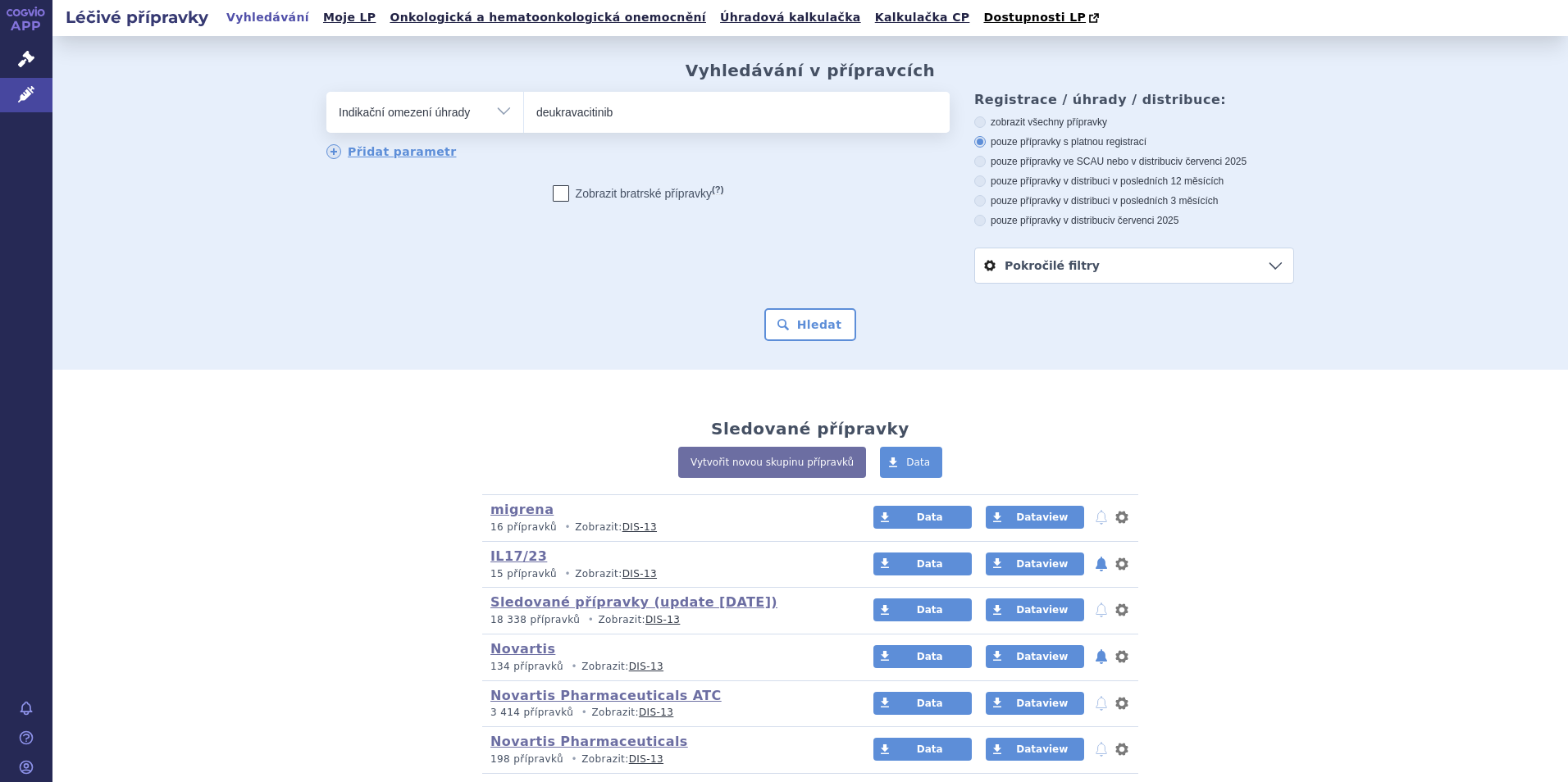
click at [764, 309] on button "Hledat" at bounding box center [810, 325] width 92 height 33
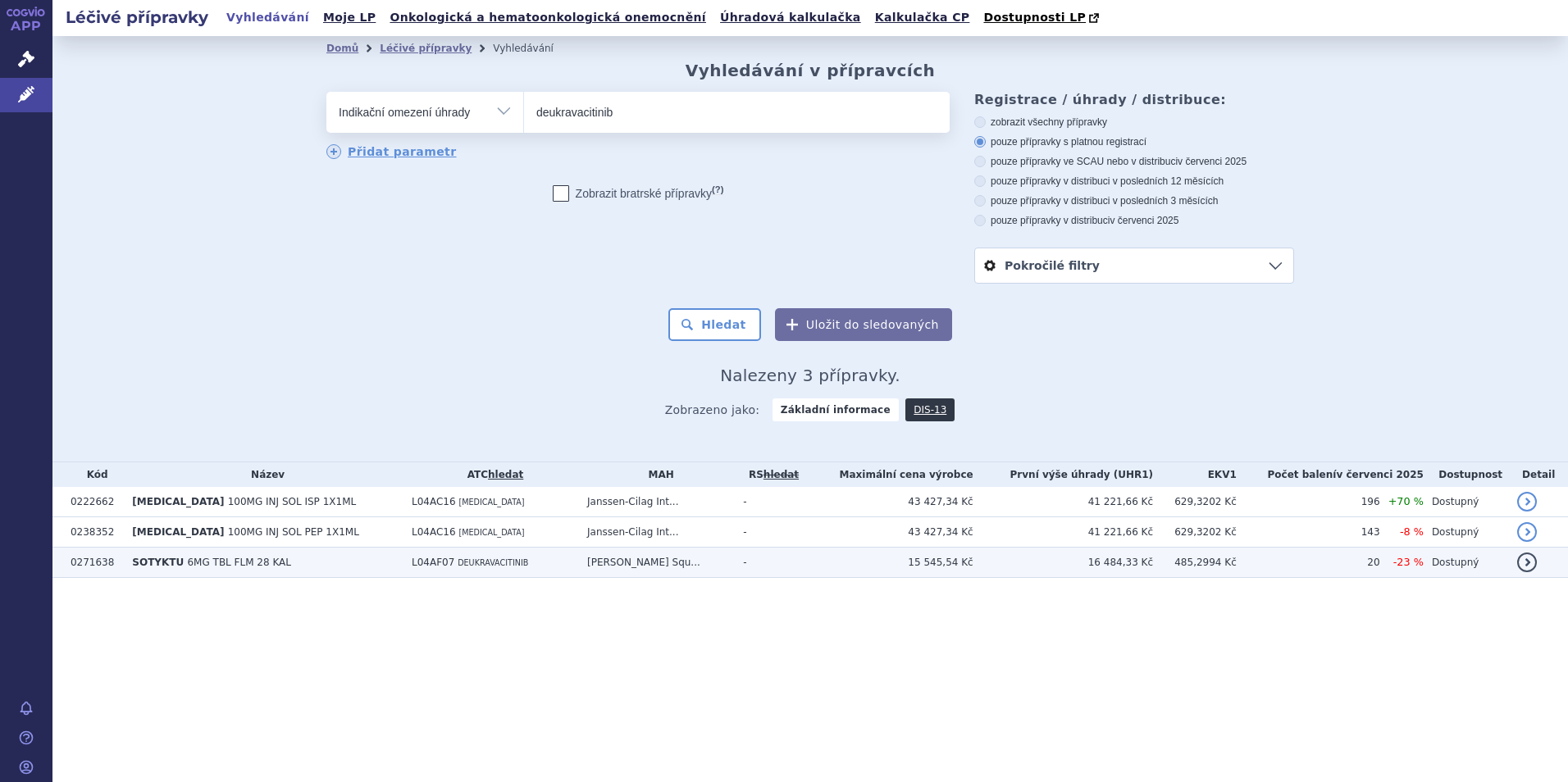
click at [509, 574] on td "L04AF07 DEUKRAVACITINIB" at bounding box center [491, 563] width 175 height 30
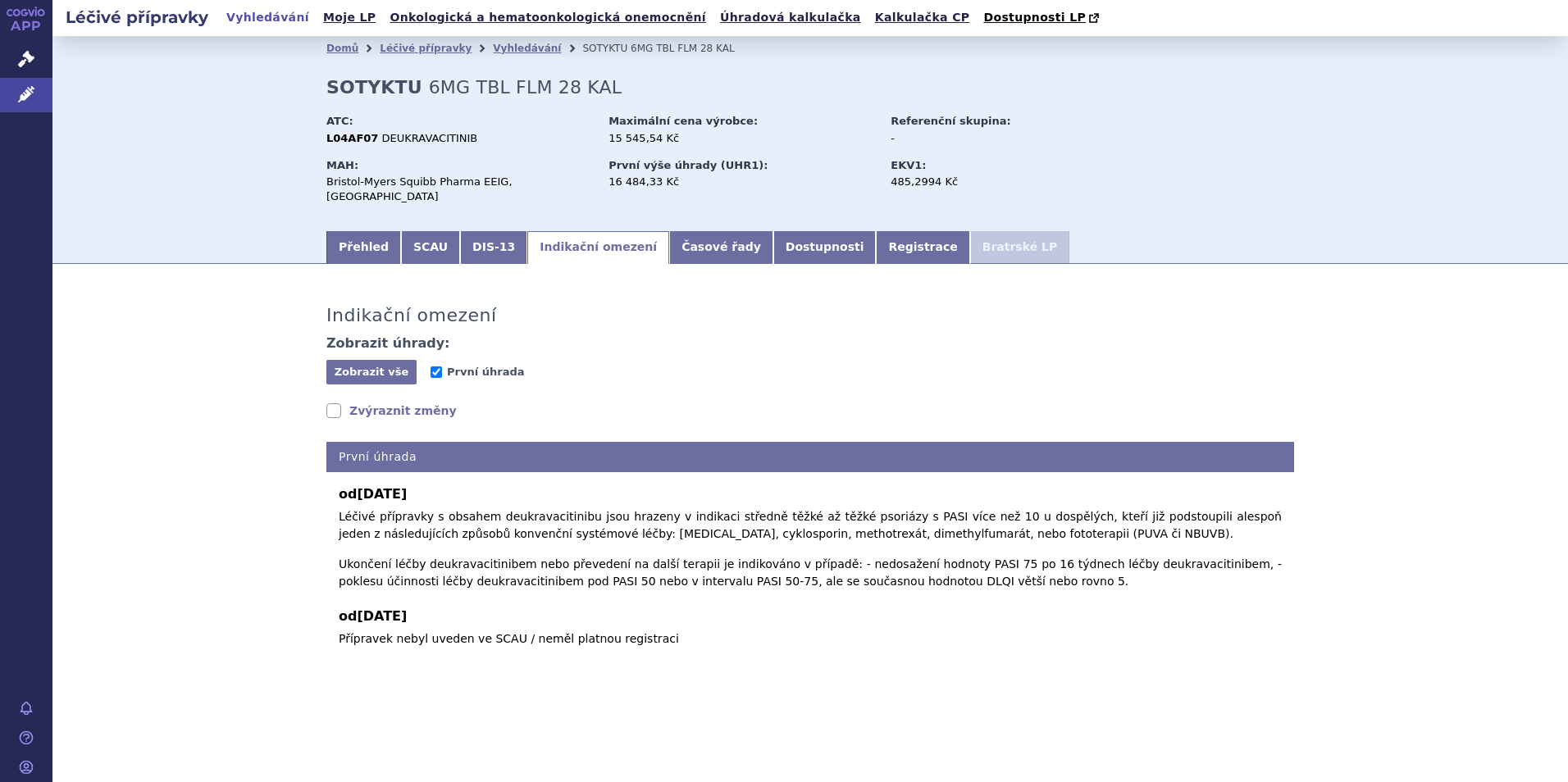
click at [393, 403] on link "Zvýraznit změny" at bounding box center [392, 410] width 131 height 16
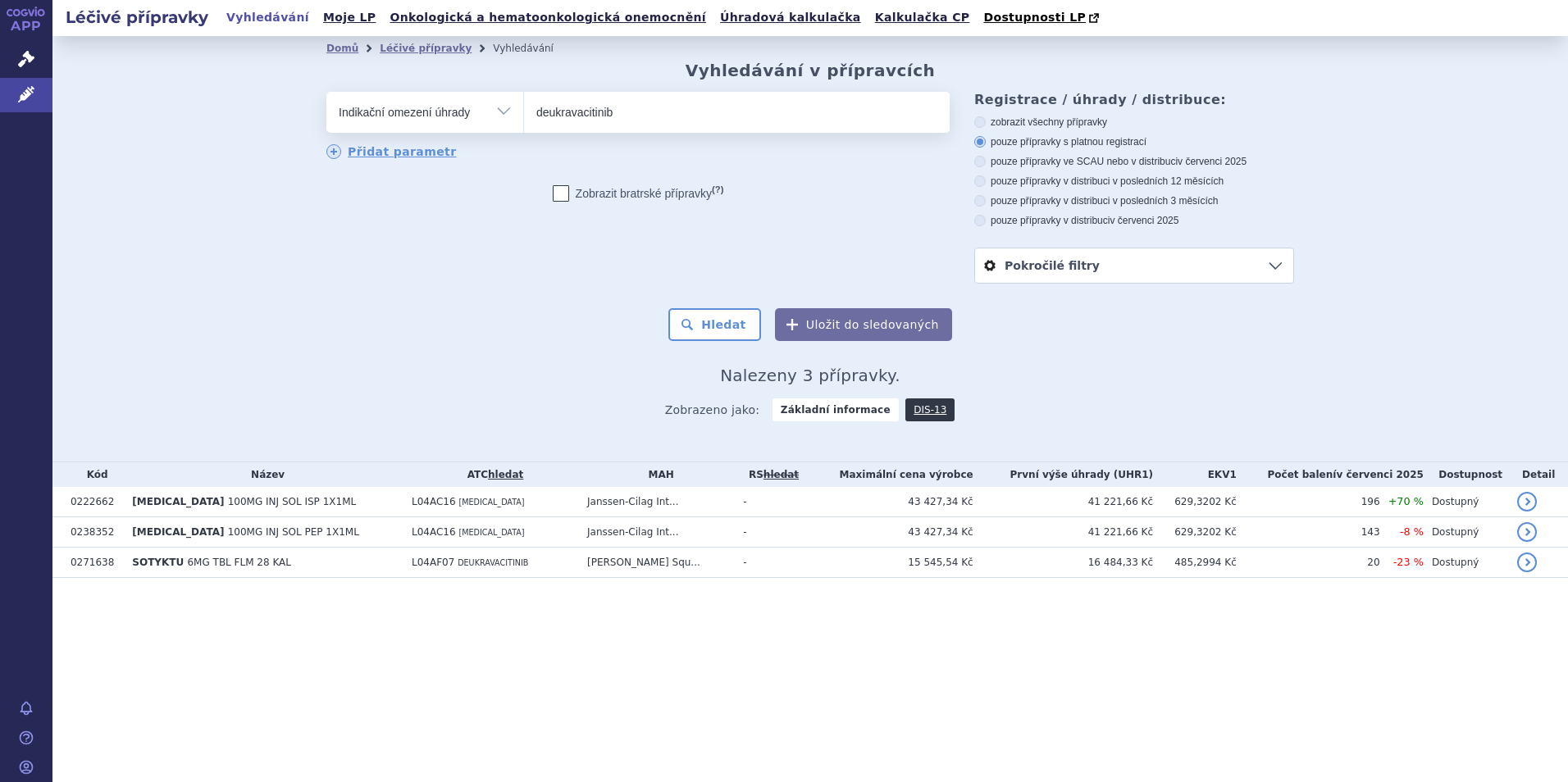
click at [692, 131] on input "deukravacitinib" at bounding box center [737, 113] width 425 height 41
drag, startPoint x: 646, startPoint y: 108, endPoint x: 395, endPoint y: 105, distance: 251.0
click at [395, 105] on div "odstranit Vše Přípravek/SUKL kód MAH VPOIS ATC/Aktivní látka" at bounding box center [638, 113] width 623 height 41
type input "apremialast"
click at [668, 309] on button "Hledat" at bounding box center [714, 325] width 92 height 33
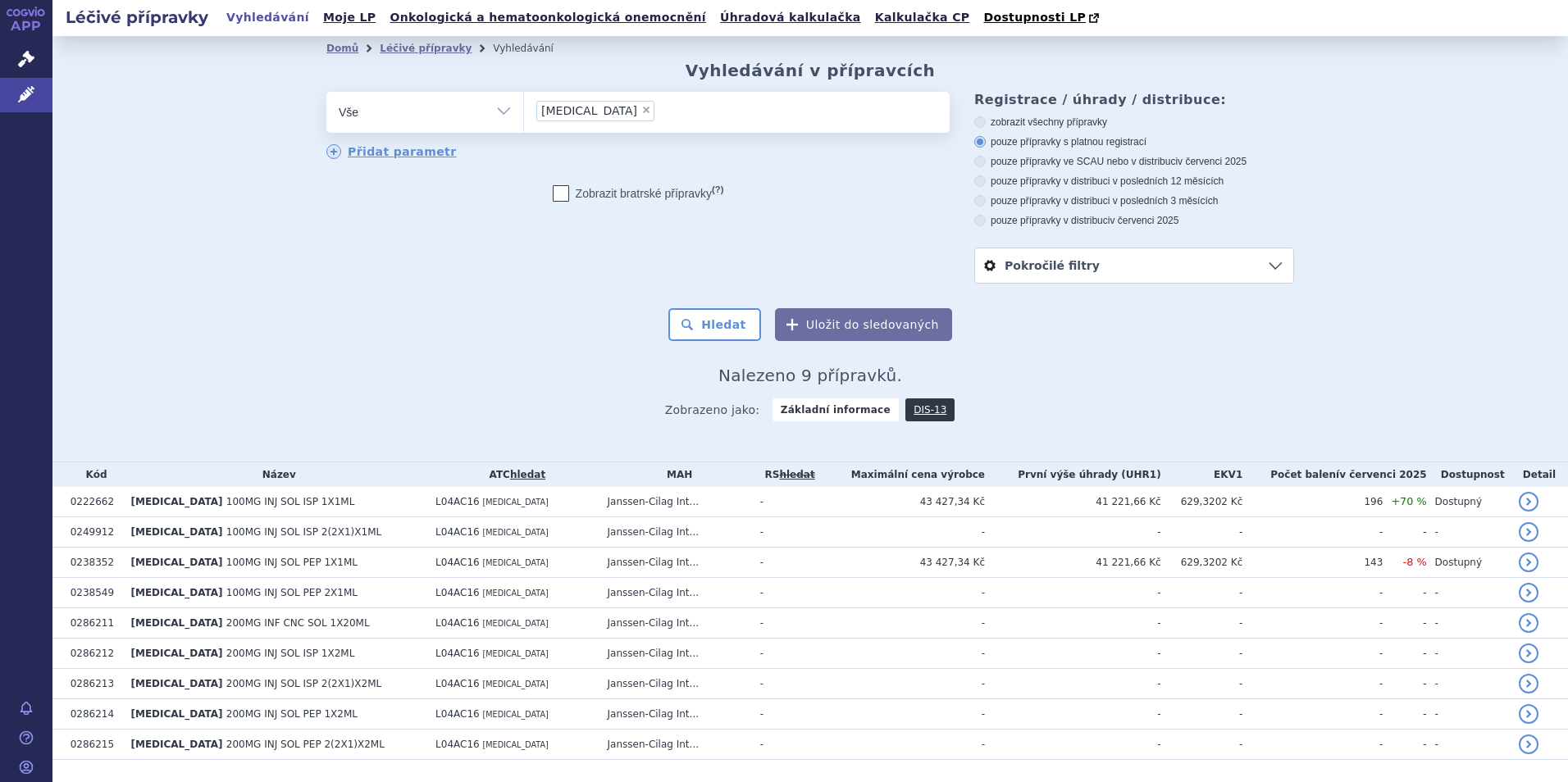
scroll to position [45, 0]
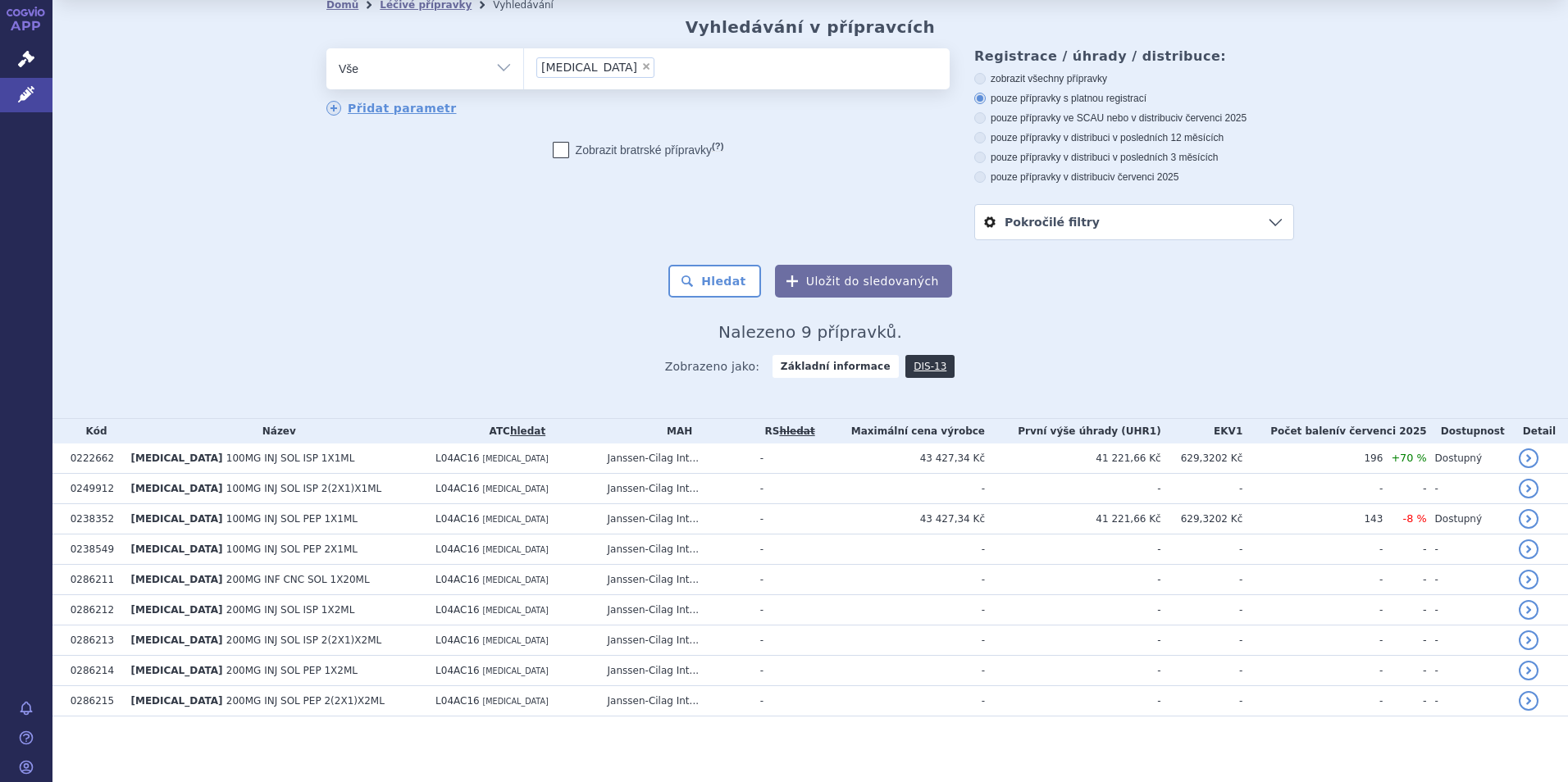
click at [691, 91] on div "odstranit Vše Přípravek/SUKL kód MAH VPOIS ATC/Aktivní látka tremfya ×" at bounding box center [638, 82] width 623 height 69
click at [641, 69] on span "×" at bounding box center [646, 66] width 9 height 9
click at [524, 69] on select "tremfya" at bounding box center [523, 69] width 1 height 41
select select
type input "co"
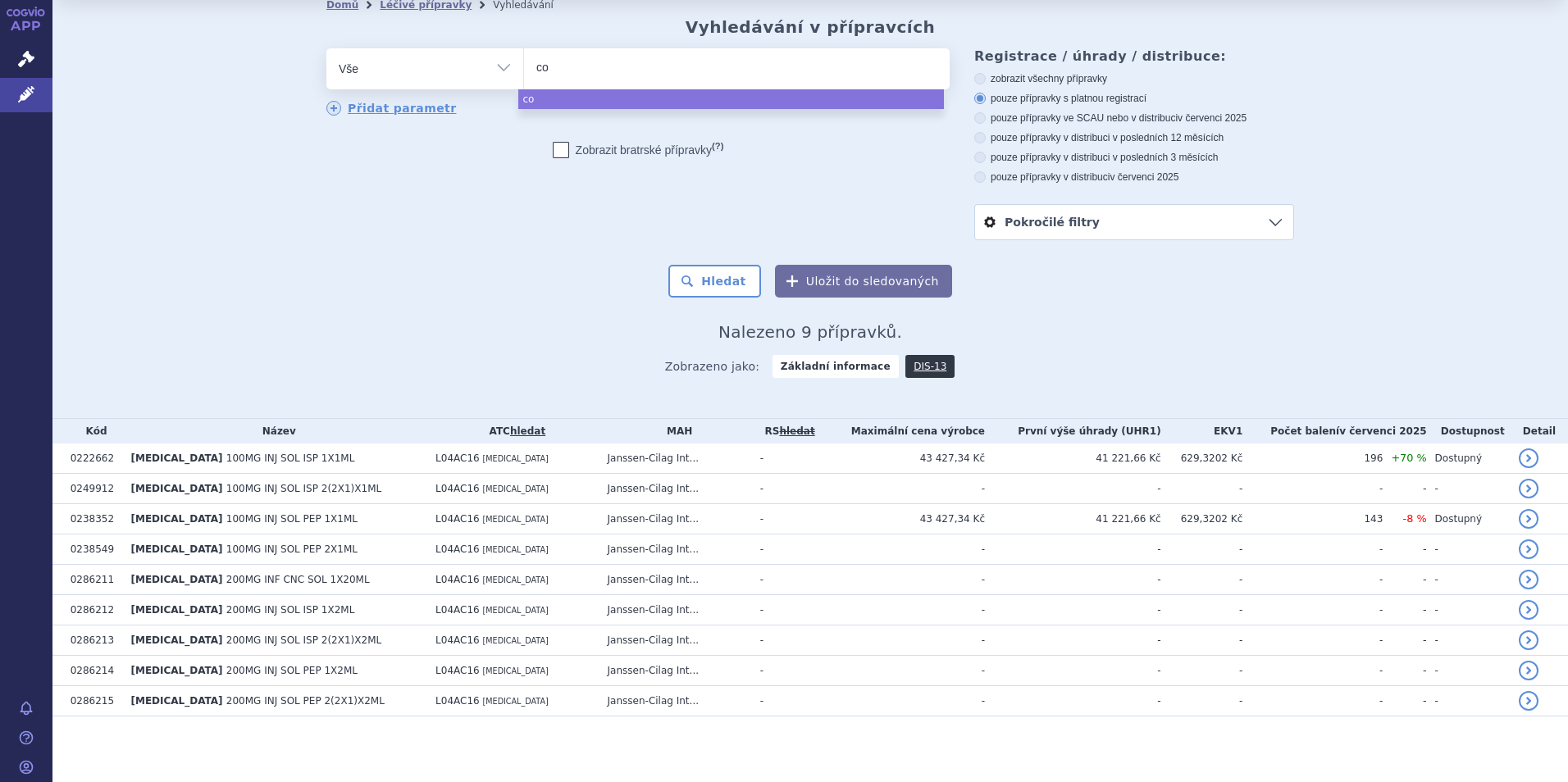
type input "cos"
type input "c"
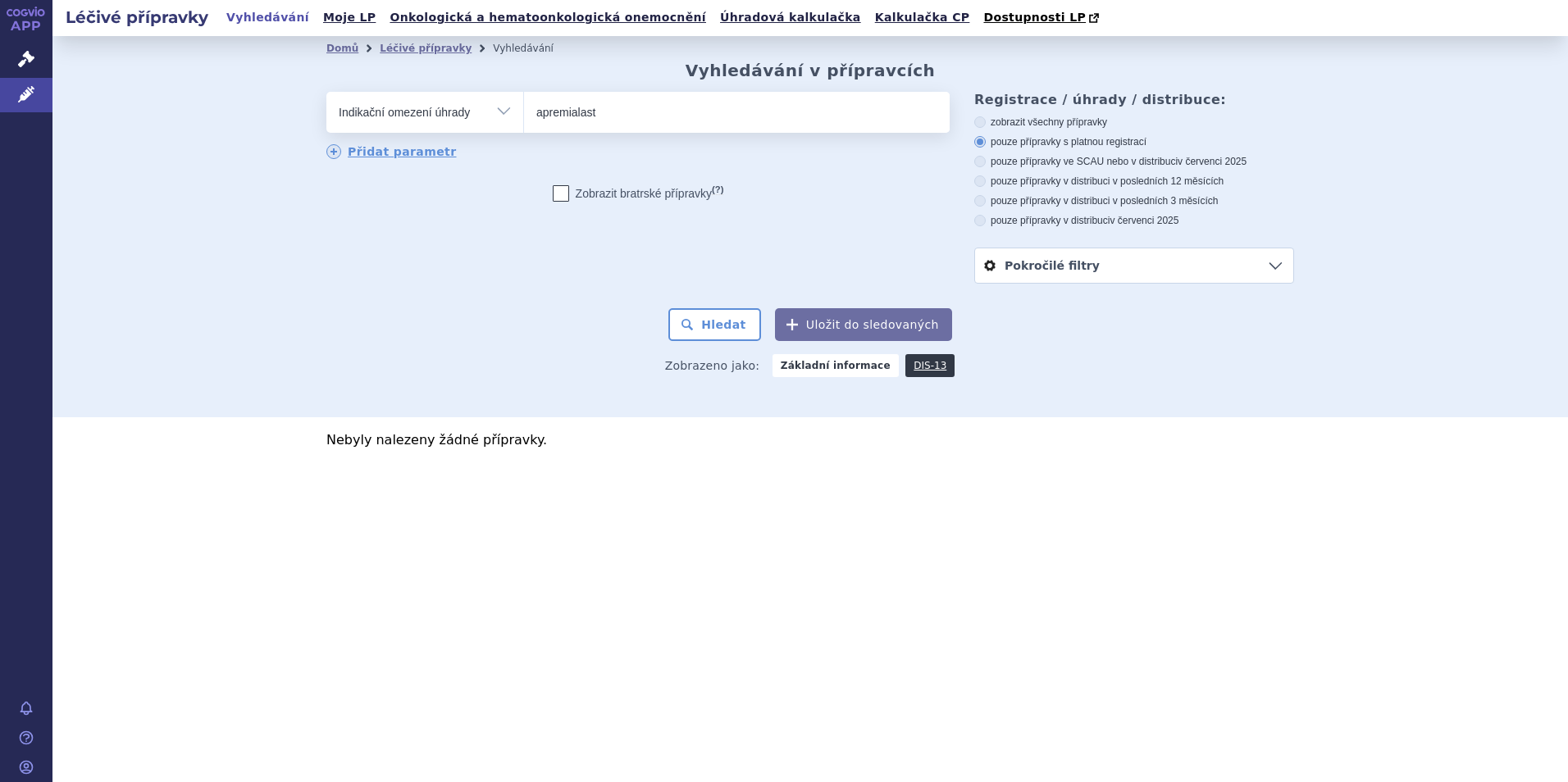
click at [675, 127] on input "apremialast" at bounding box center [737, 113] width 425 height 41
drag, startPoint x: 570, startPoint y: 109, endPoint x: 582, endPoint y: 109, distance: 12.0
click at [580, 109] on input "apremialast" at bounding box center [737, 113] width 425 height 41
type input "[MEDICAL_DATA]"
click at [668, 309] on button "Hledat" at bounding box center [714, 325] width 92 height 33
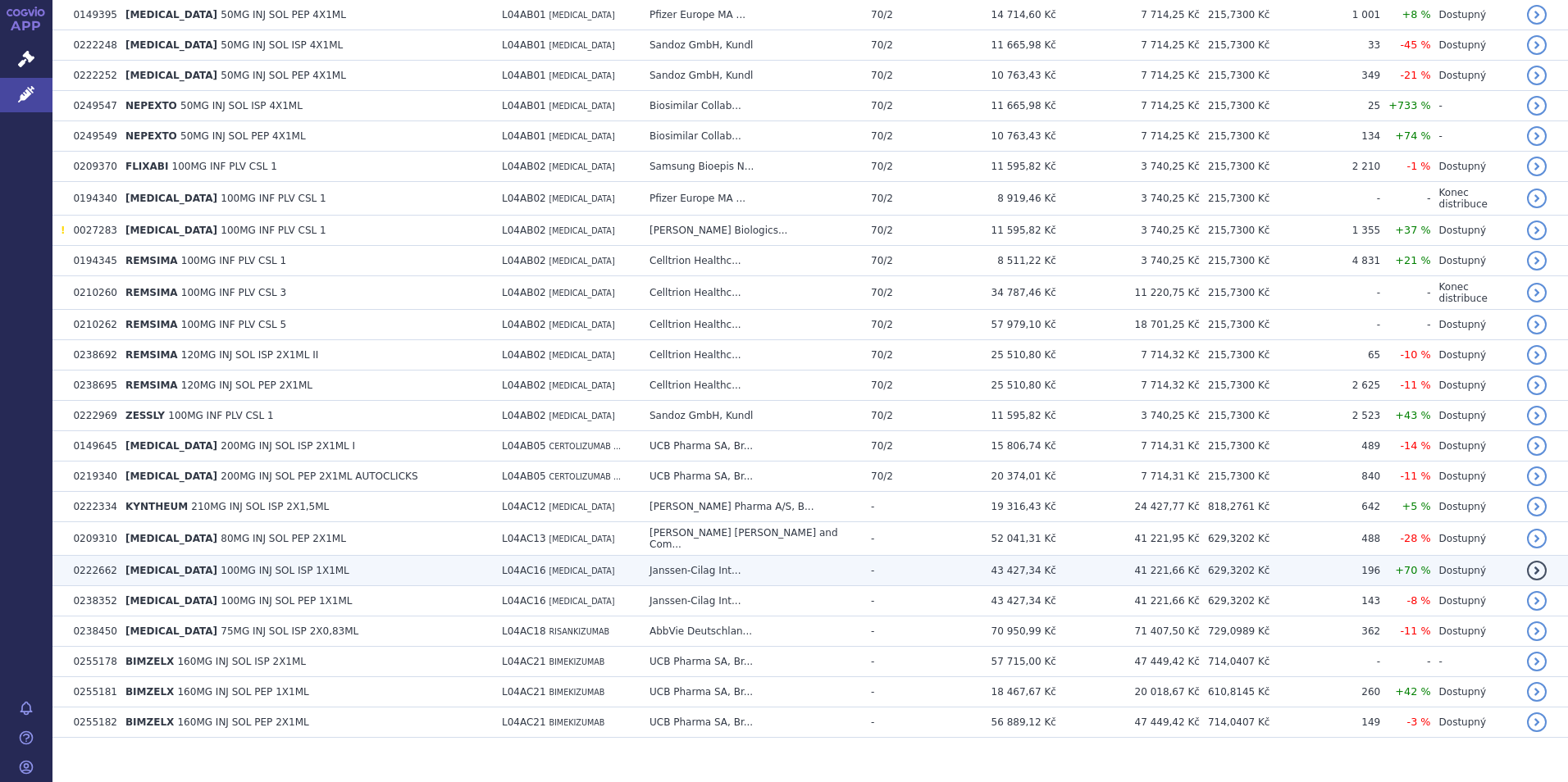
scroll to position [774, 0]
